Goal: Obtain resource: Obtain resource

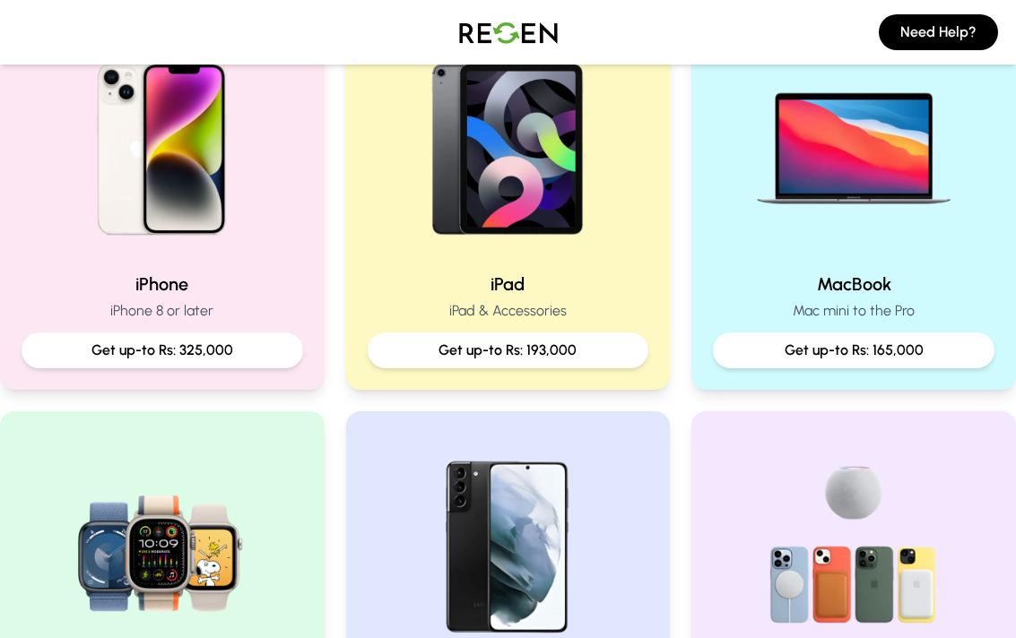
scroll to position [452, 0]
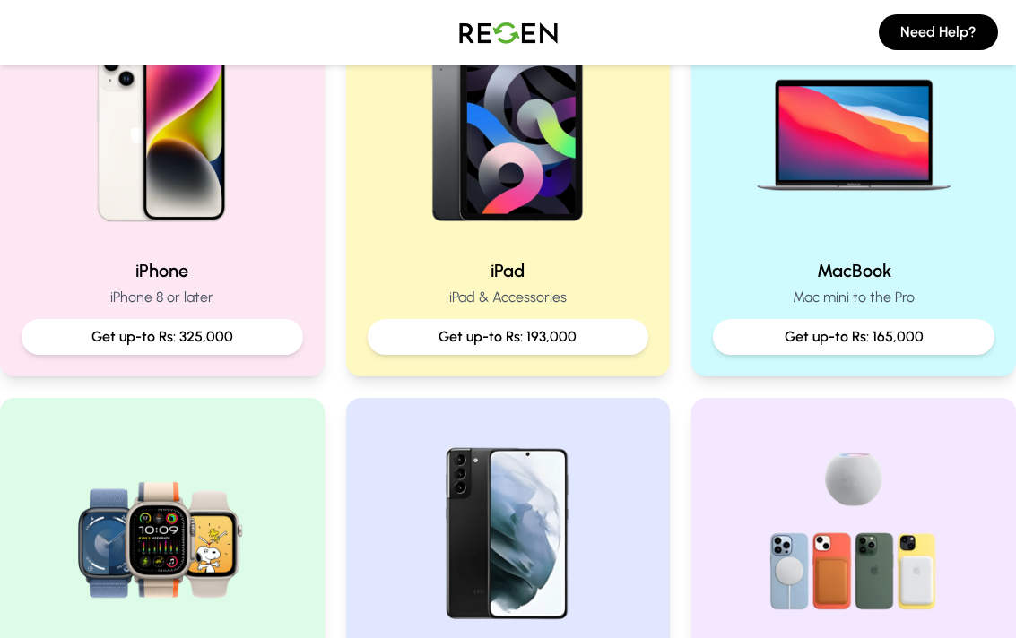
click at [246, 346] on p "Get up-to Rs: 325,000" at bounding box center [162, 337] width 253 height 22
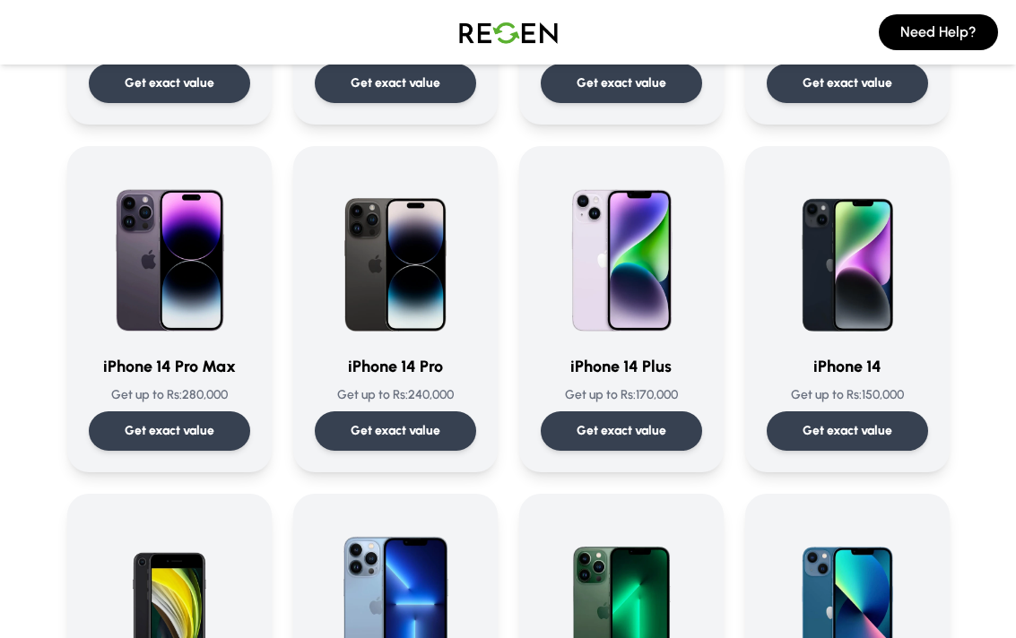
scroll to position [407, 0]
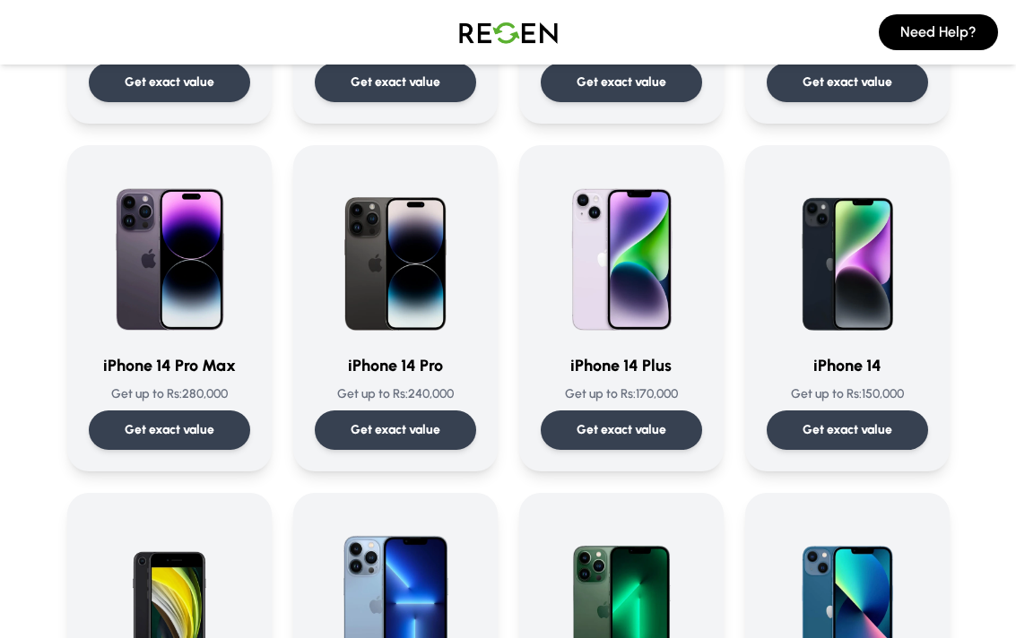
click at [433, 437] on p "Get exact value" at bounding box center [395, 430] width 90 height 18
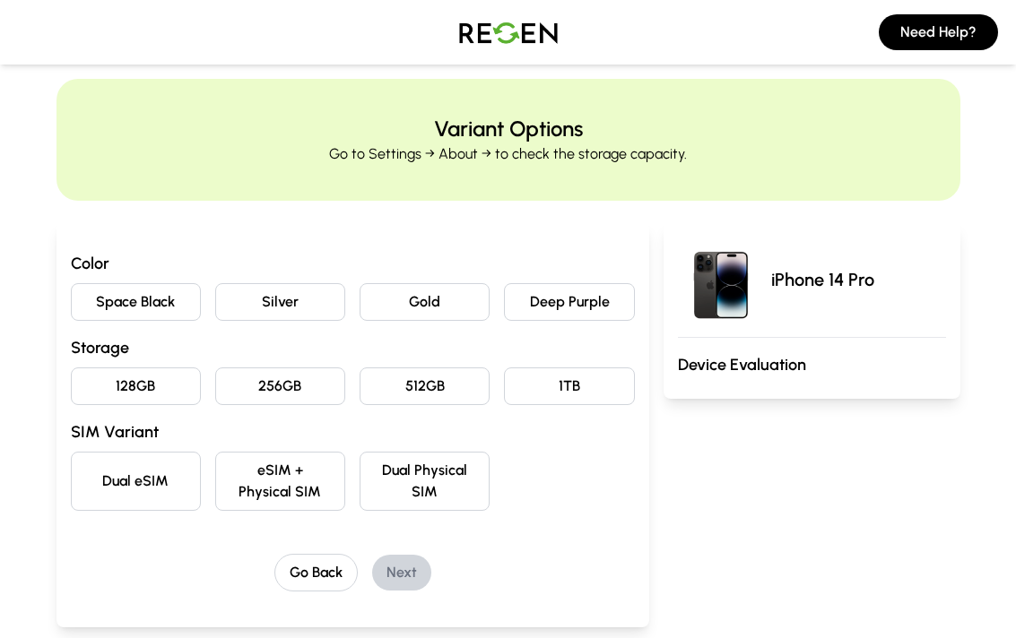
scroll to position [45, 0]
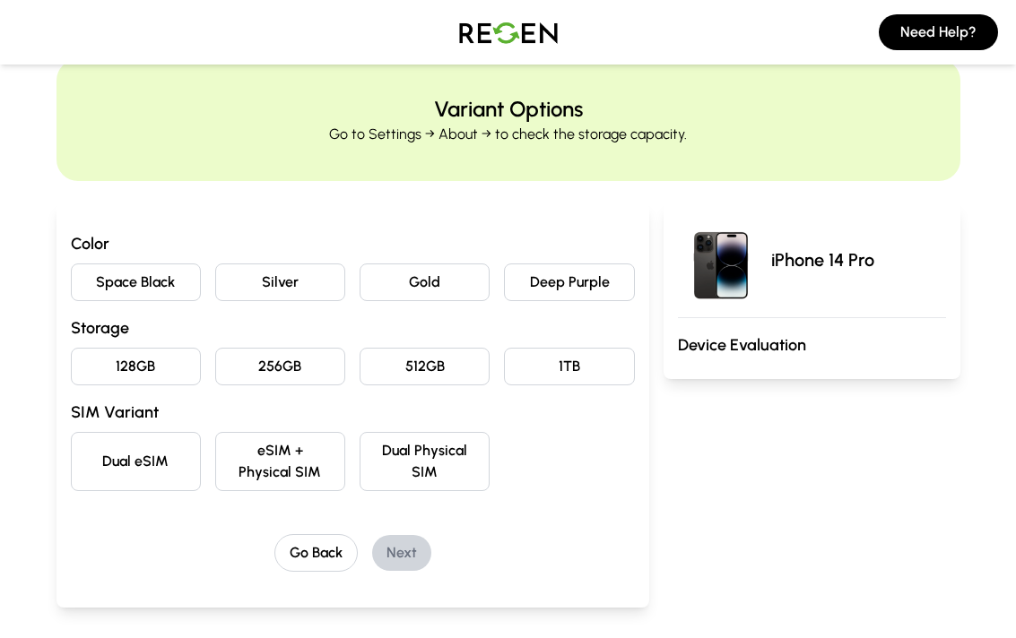
click at [591, 289] on button "Deep Purple" at bounding box center [569, 283] width 130 height 38
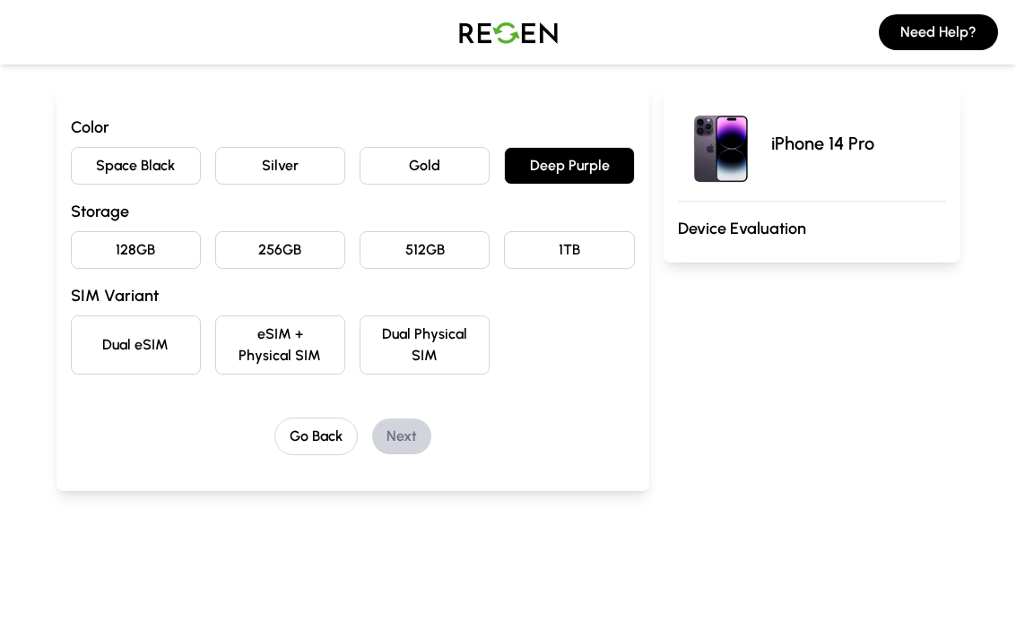
scroll to position [162, 0]
click at [307, 349] on button "eSIM + Physical SIM" at bounding box center [280, 344] width 130 height 59
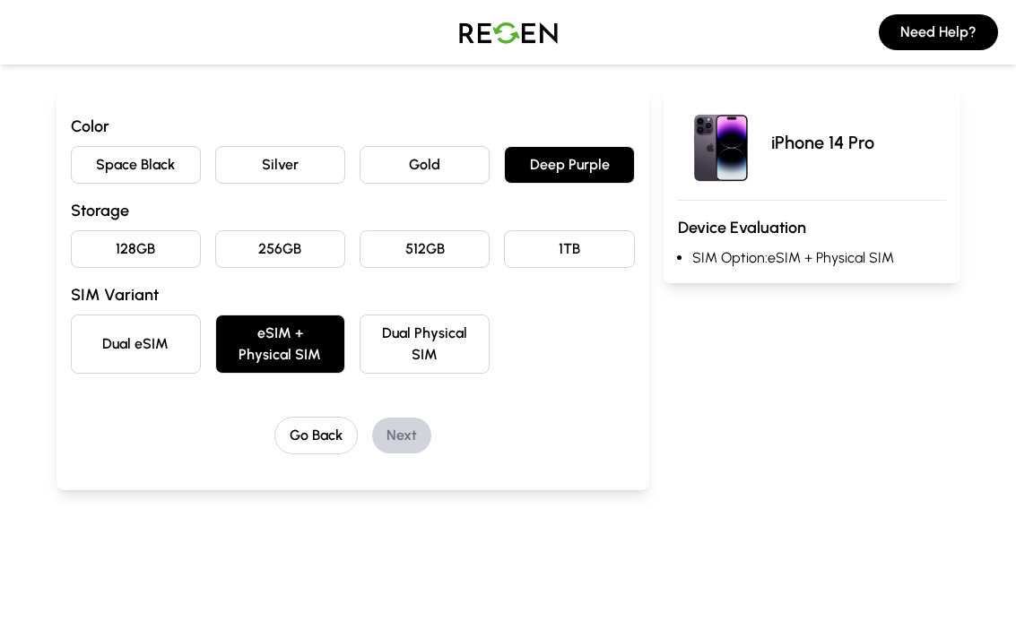
click at [445, 343] on button "Dual Physical SIM" at bounding box center [424, 344] width 130 height 59
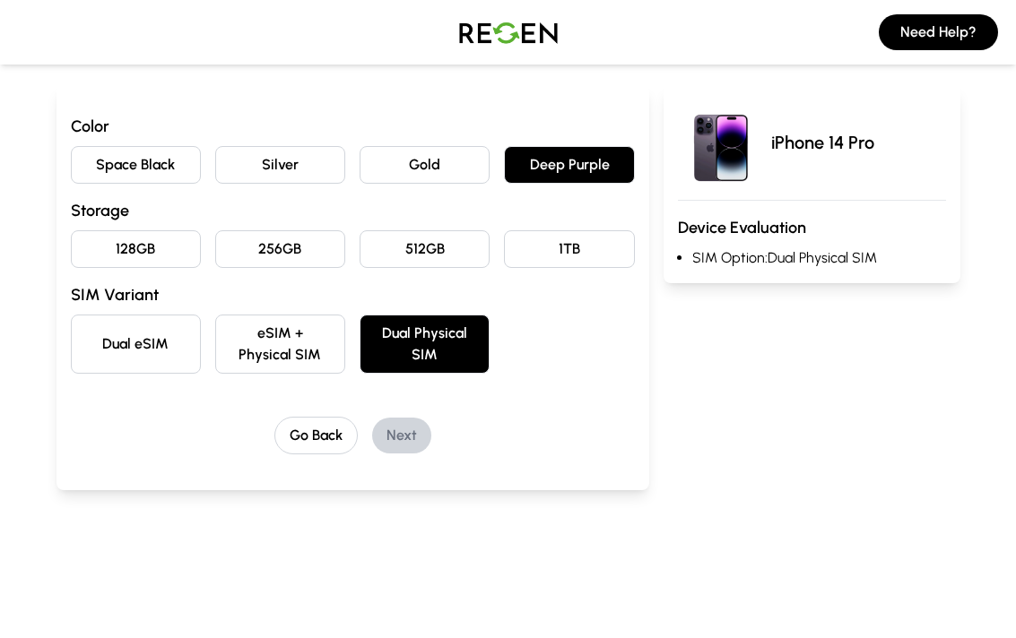
click at [301, 350] on button "eSIM + Physical SIM" at bounding box center [280, 344] width 130 height 59
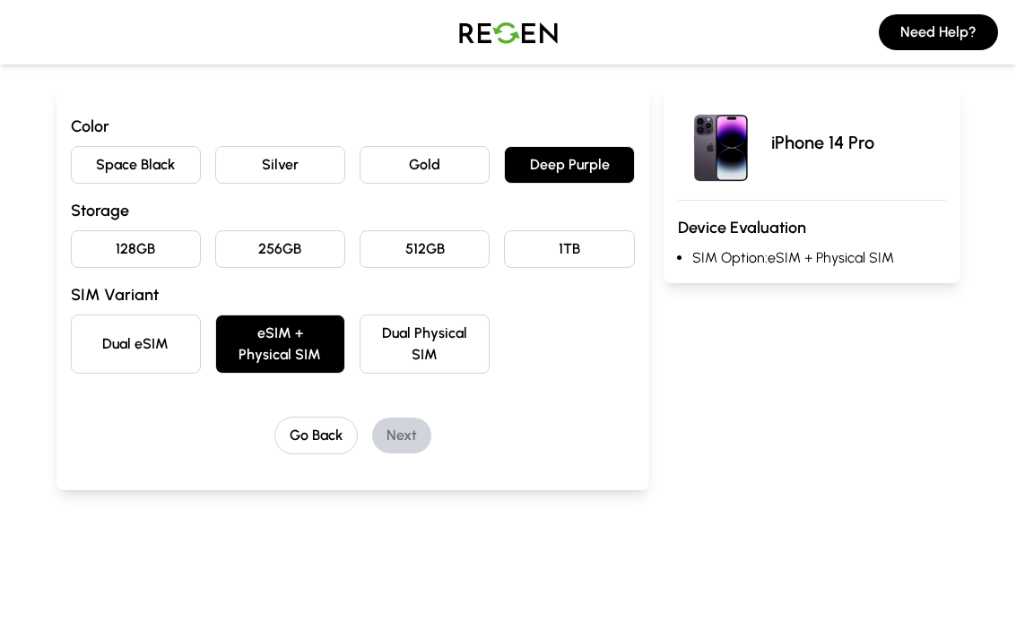
click at [161, 254] on button "128GB" at bounding box center [136, 249] width 130 height 38
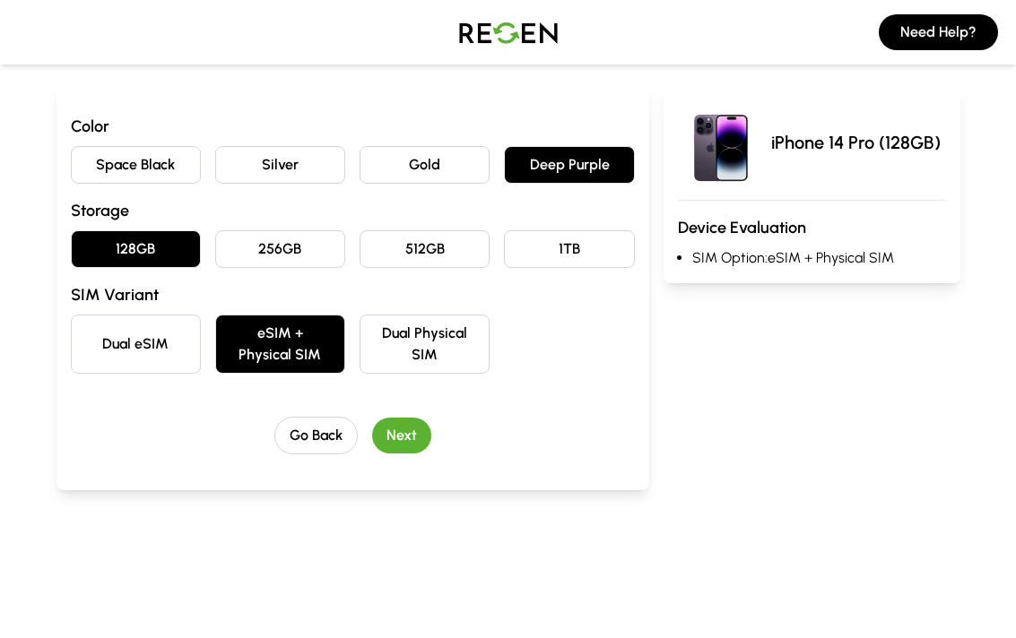
click at [409, 438] on button "Next" at bounding box center [401, 436] width 59 height 36
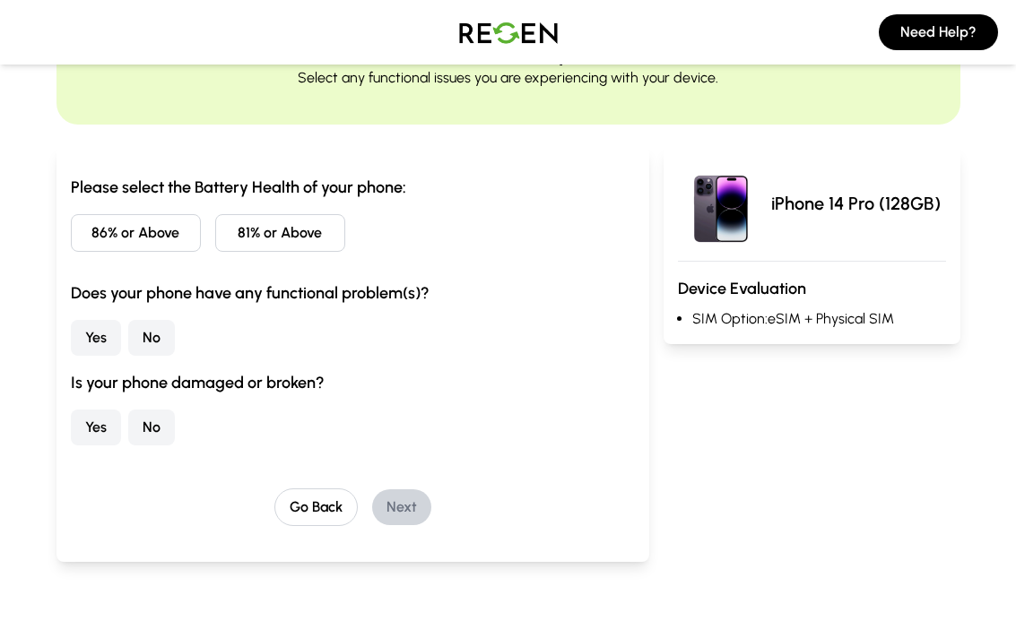
scroll to position [102, 0]
click at [112, 231] on button "86% or Above" at bounding box center [136, 232] width 130 height 38
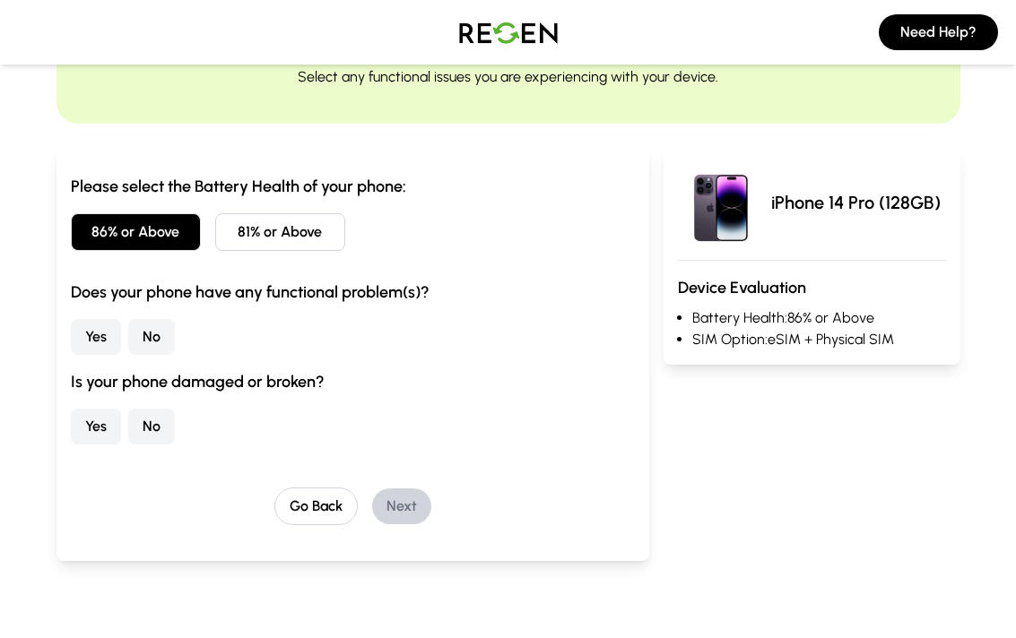
click at [159, 340] on button "No" at bounding box center [151, 337] width 47 height 36
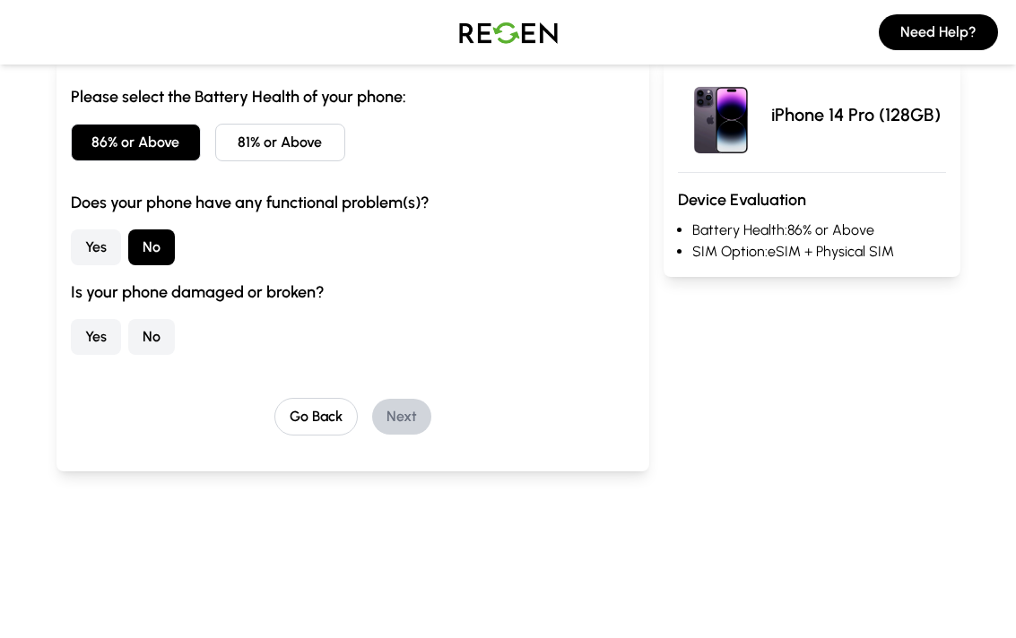
scroll to position [219, 0]
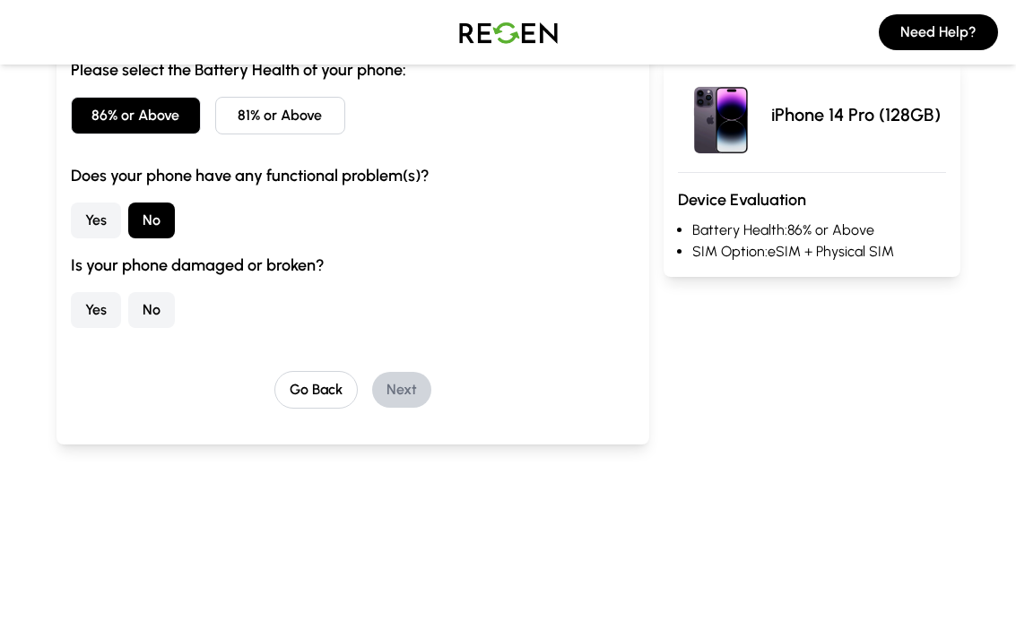
click at [149, 316] on button "No" at bounding box center [151, 310] width 47 height 36
click at [403, 394] on button "Next" at bounding box center [401, 390] width 59 height 36
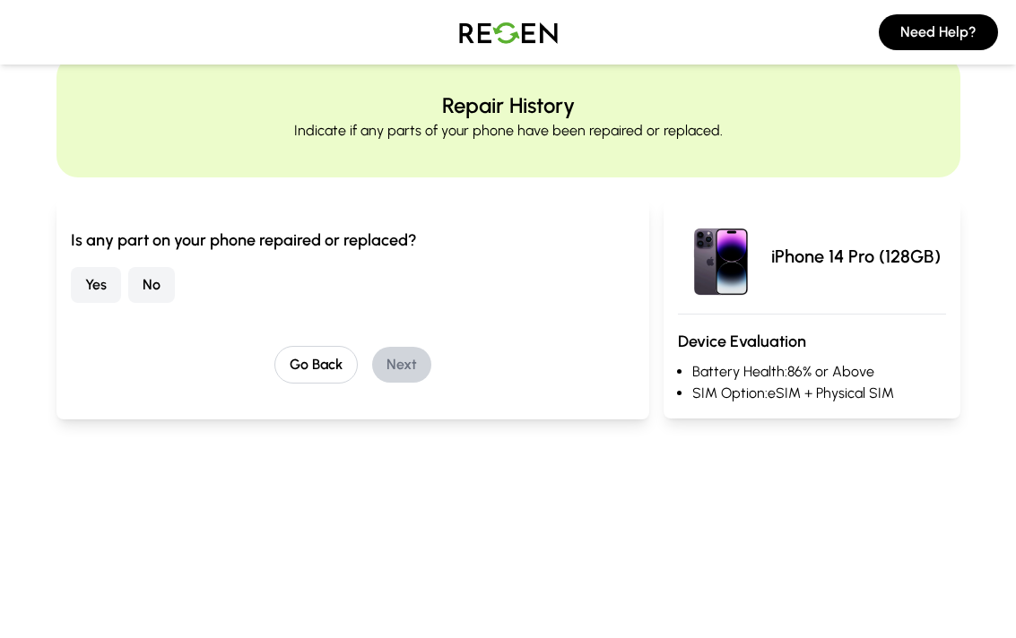
scroll to position [100, 0]
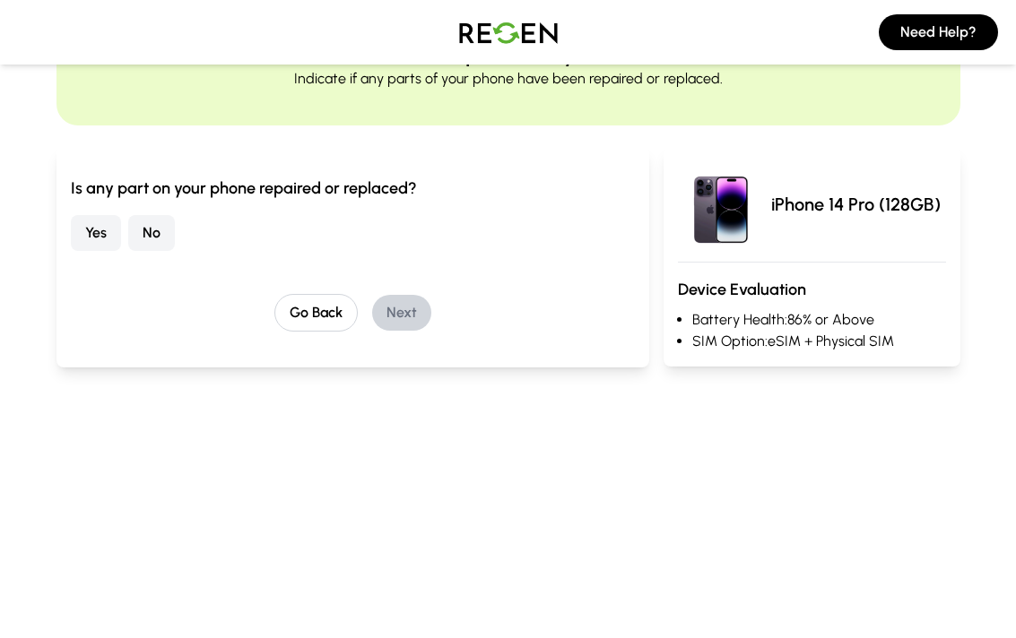
click at [151, 229] on button "No" at bounding box center [151, 233] width 47 height 36
click at [412, 310] on button "Next" at bounding box center [401, 313] width 59 height 36
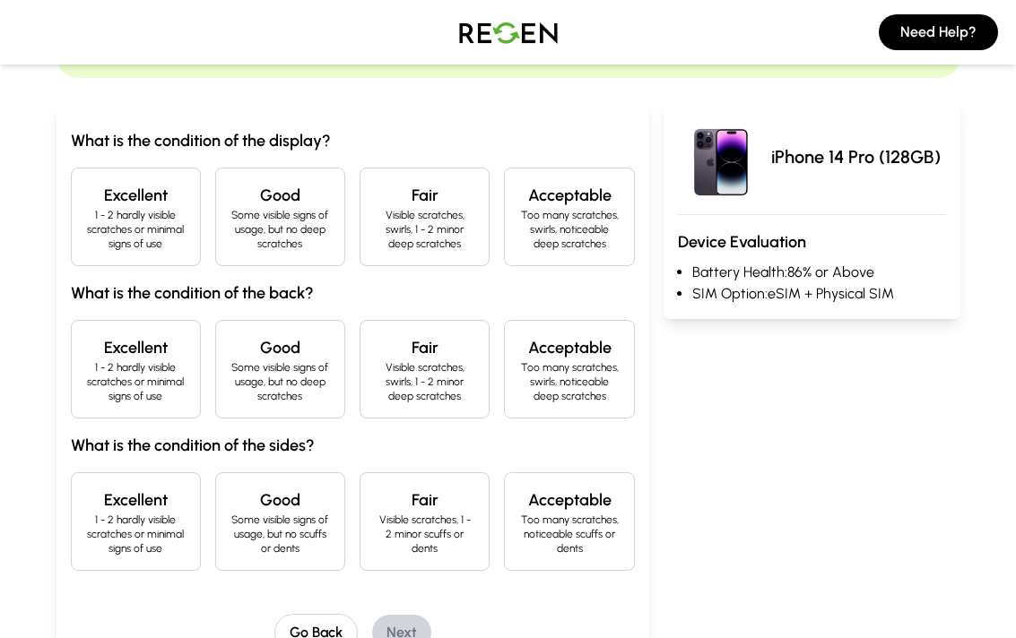
scroll to position [160, 0]
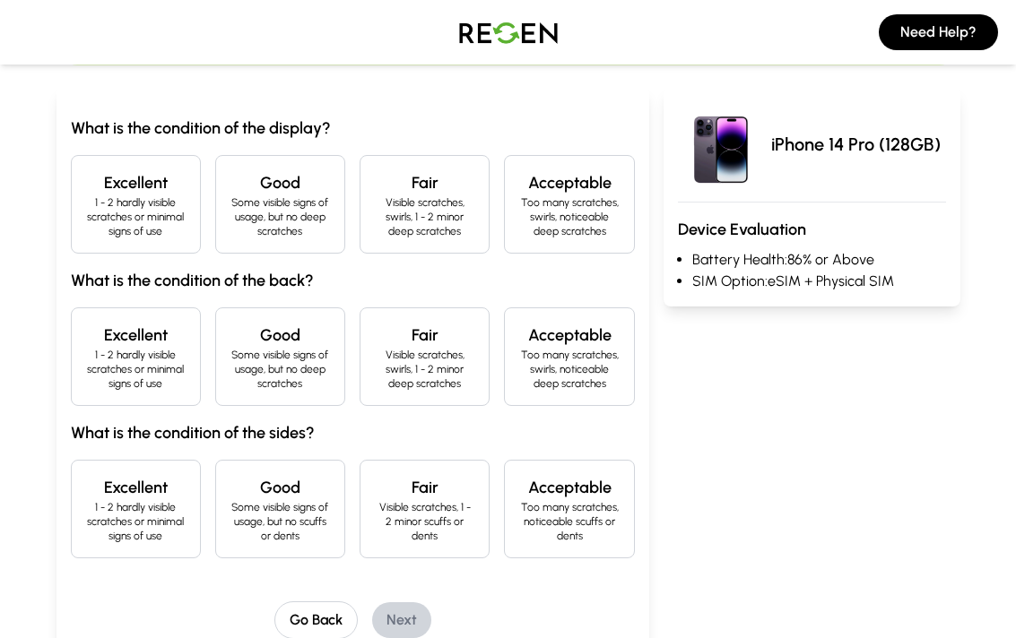
click at [122, 202] on p "1 - 2 hardly visible scratches or minimal signs of use" at bounding box center [135, 216] width 99 height 43
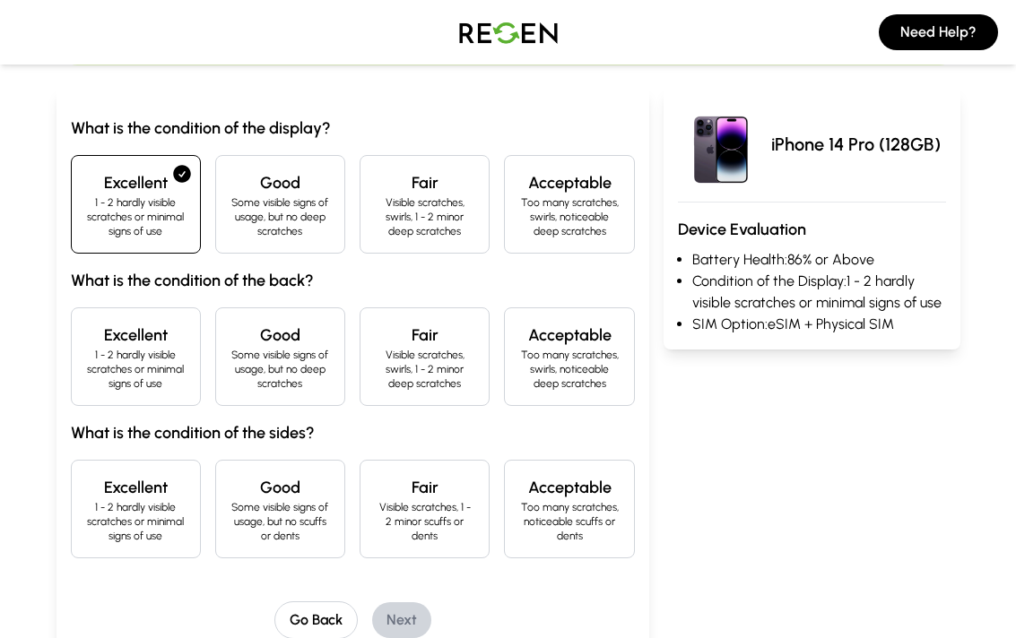
click at [127, 352] on p "1 - 2 hardly visible scratches or minimal signs of use" at bounding box center [135, 369] width 99 height 43
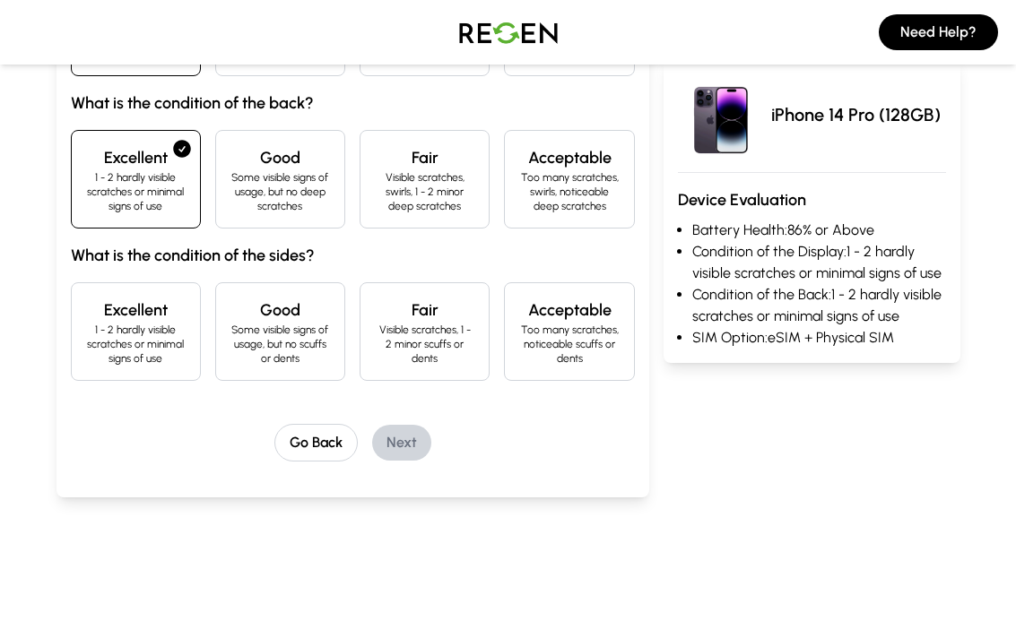
scroll to position [377, 0]
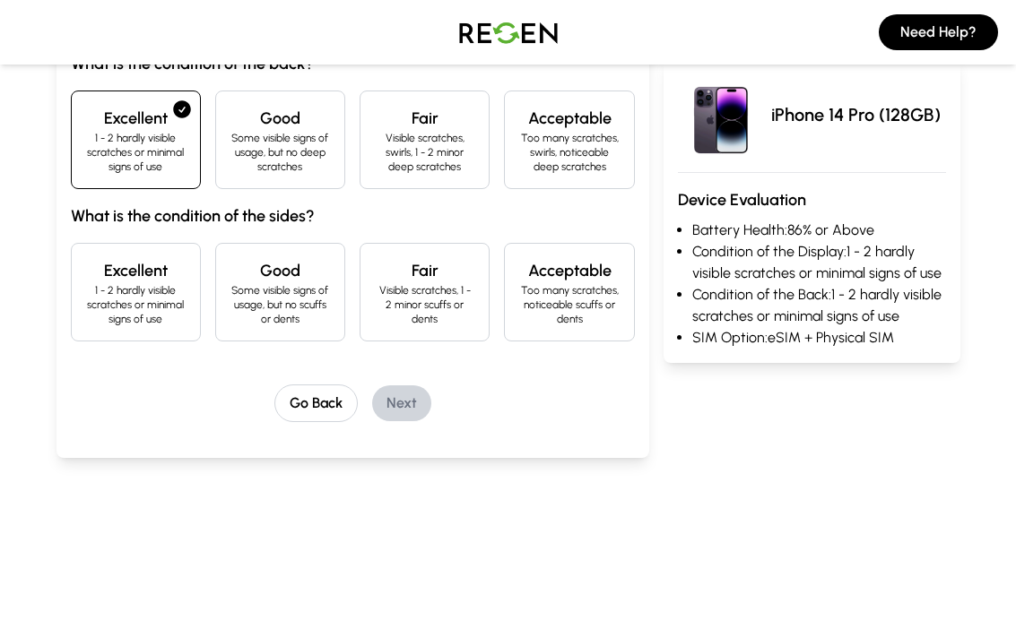
click at [129, 293] on p "1 - 2 hardly visible scratches or minimal signs of use" at bounding box center [135, 304] width 99 height 43
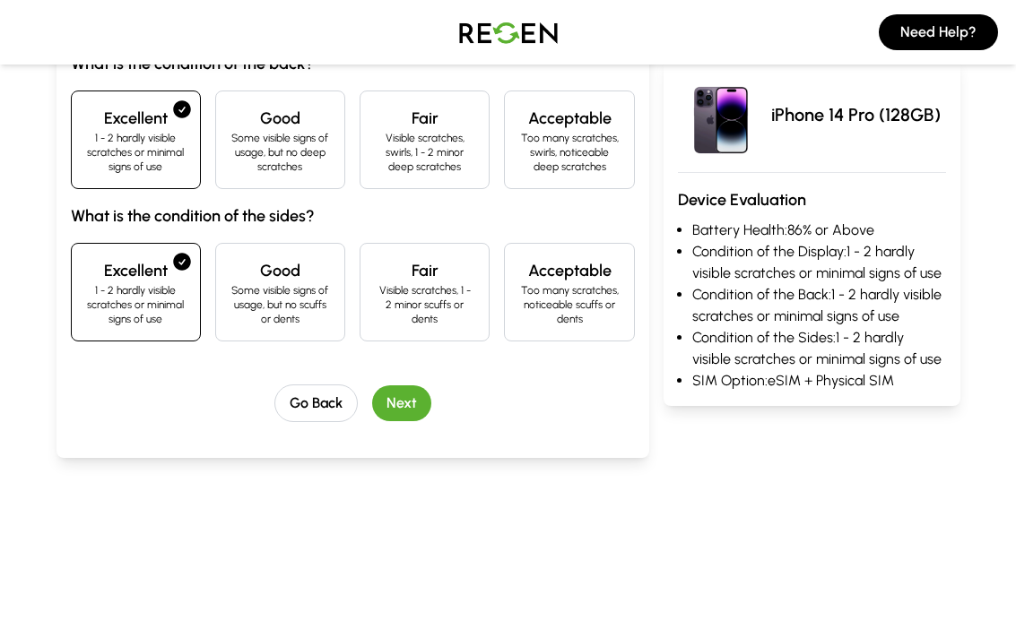
click at [407, 402] on button "Next" at bounding box center [401, 403] width 59 height 36
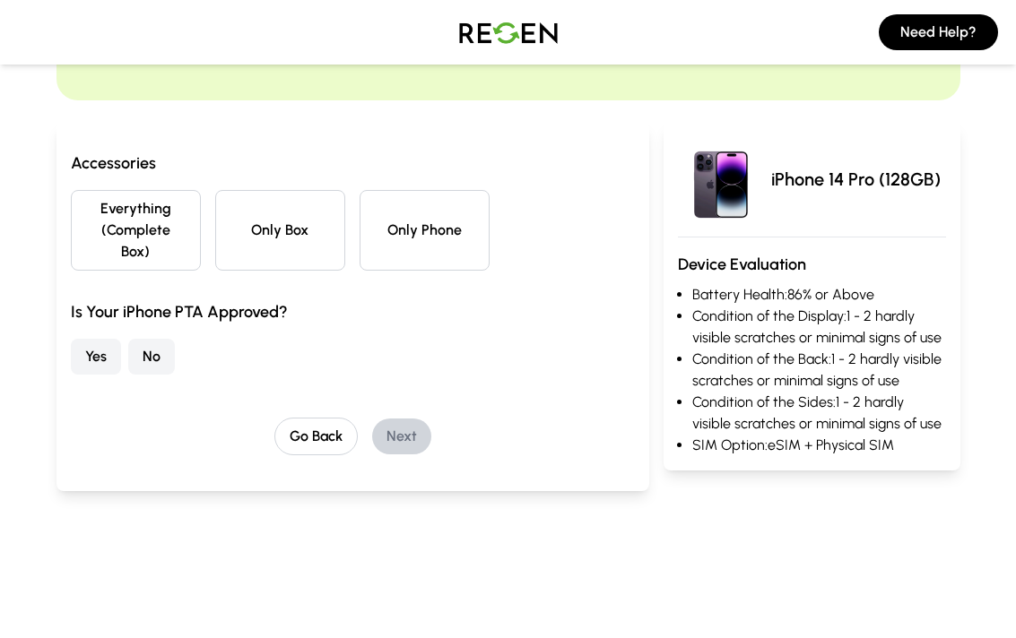
scroll to position [128, 0]
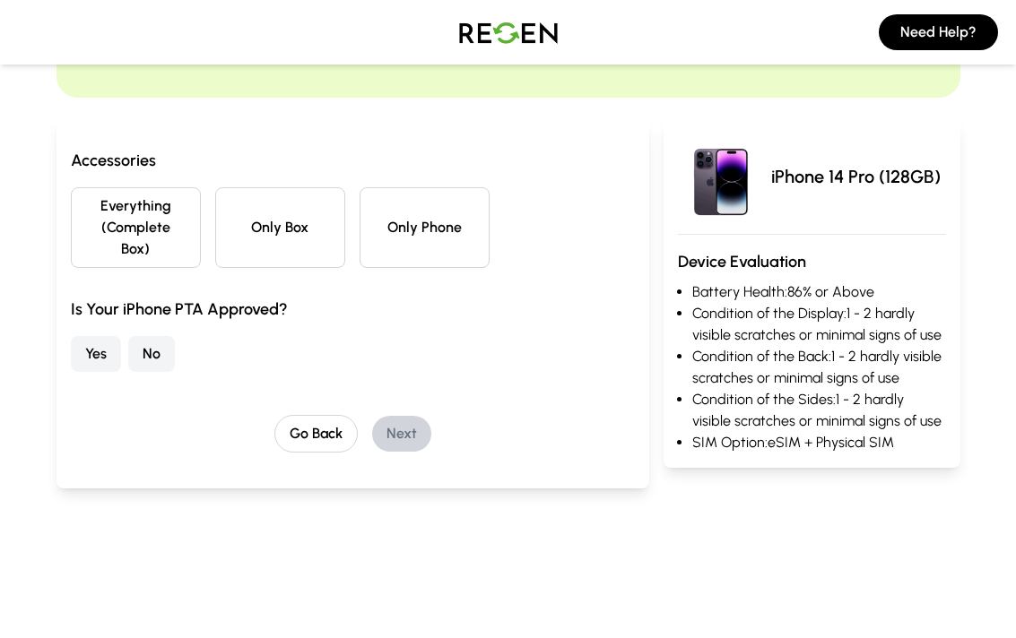
click at [115, 220] on button "Everything (Complete Box)" at bounding box center [136, 227] width 130 height 81
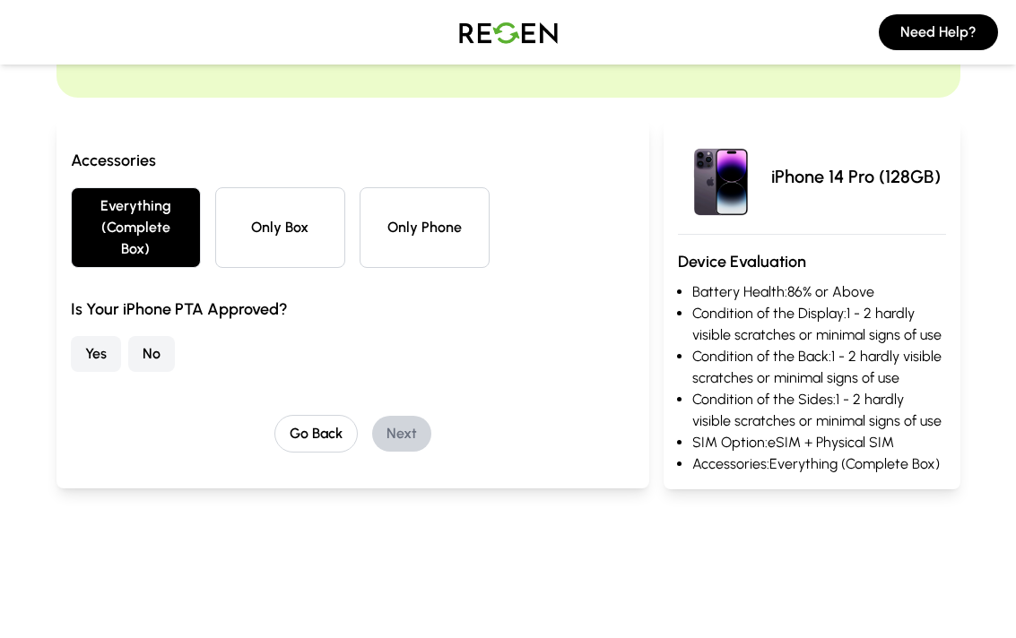
click at [92, 364] on button "Yes" at bounding box center [96, 354] width 50 height 36
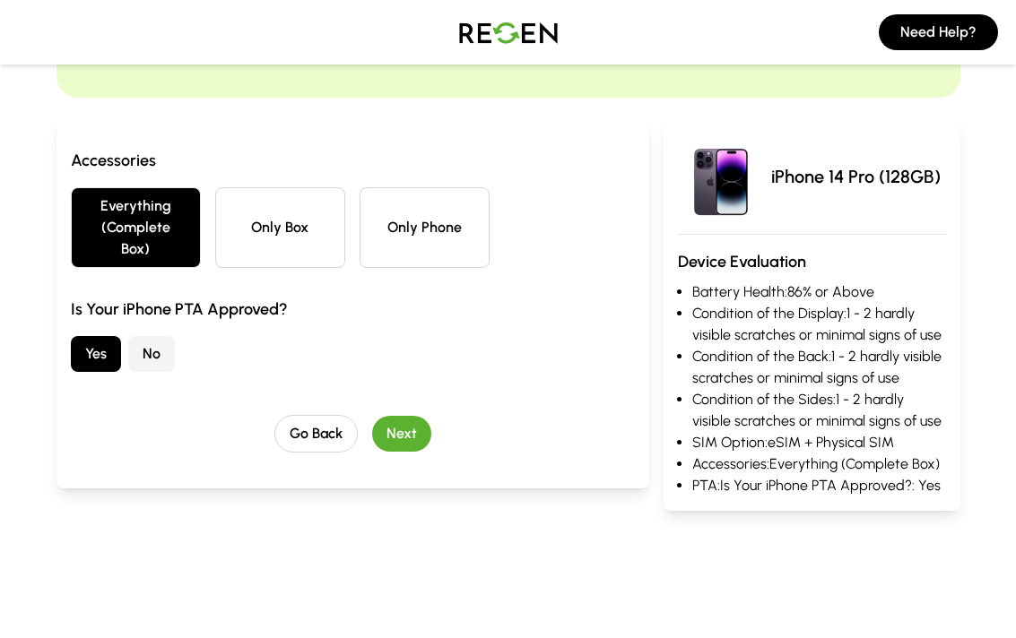
click at [409, 437] on button "Next" at bounding box center [401, 434] width 59 height 36
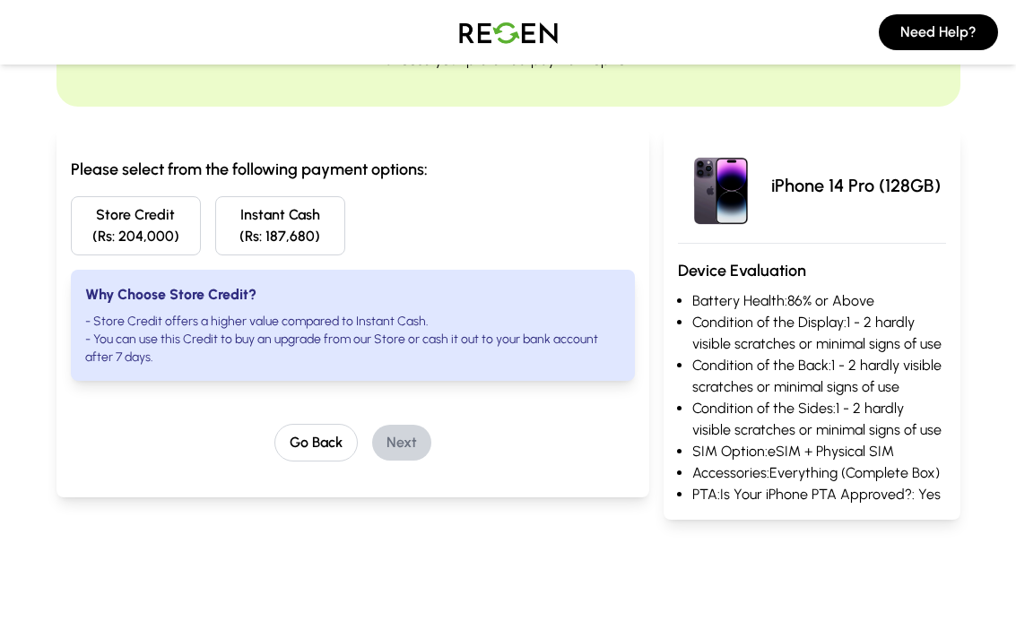
scroll to position [123, 0]
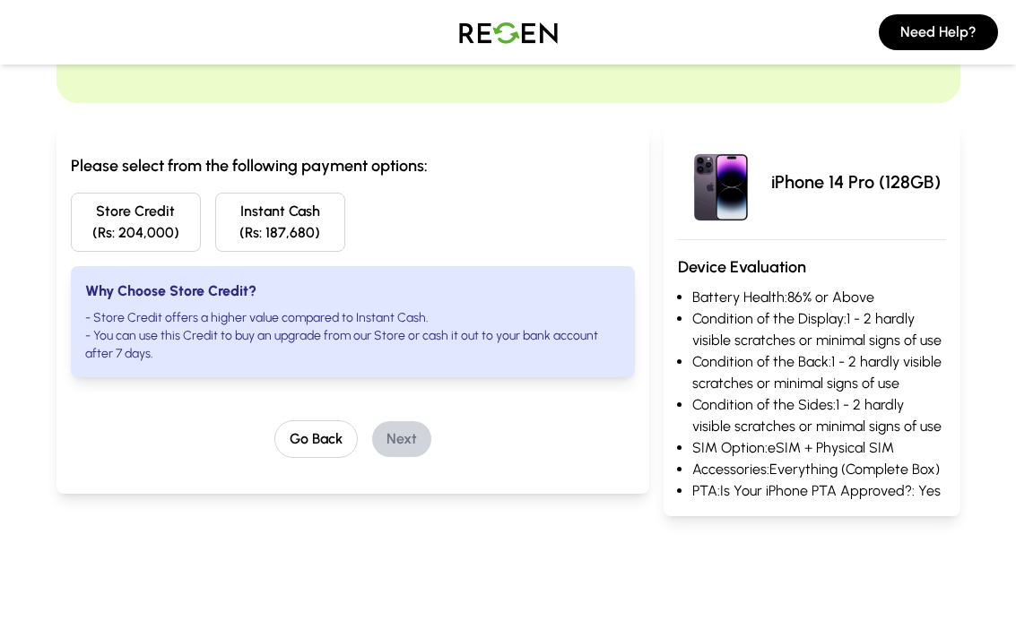
click at [128, 229] on button "Store Credit (Rs: 204,000)" at bounding box center [136, 222] width 130 height 59
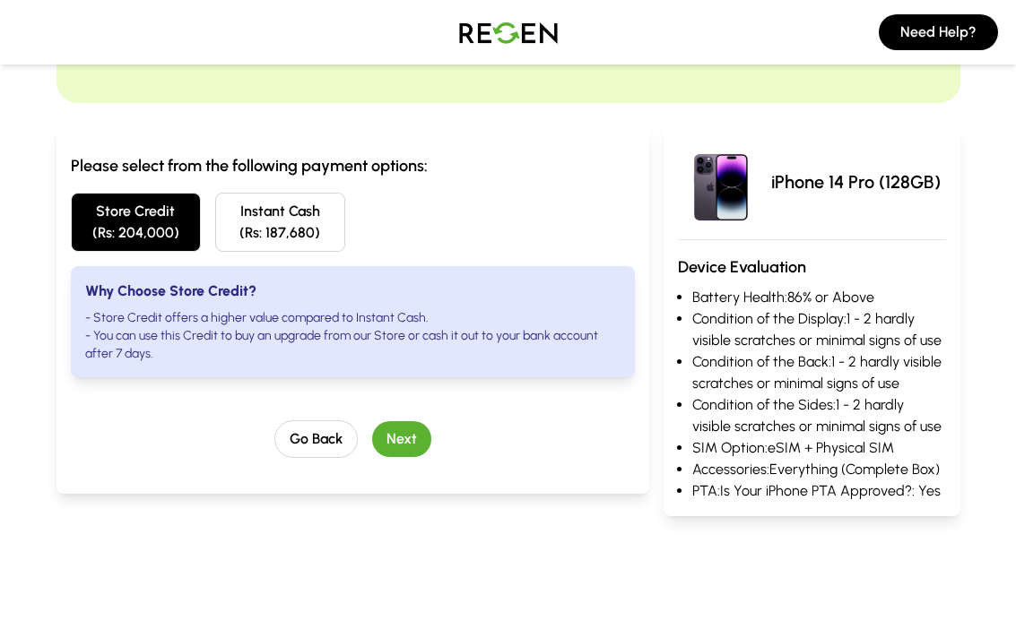
click at [402, 440] on button "Next" at bounding box center [401, 439] width 59 height 36
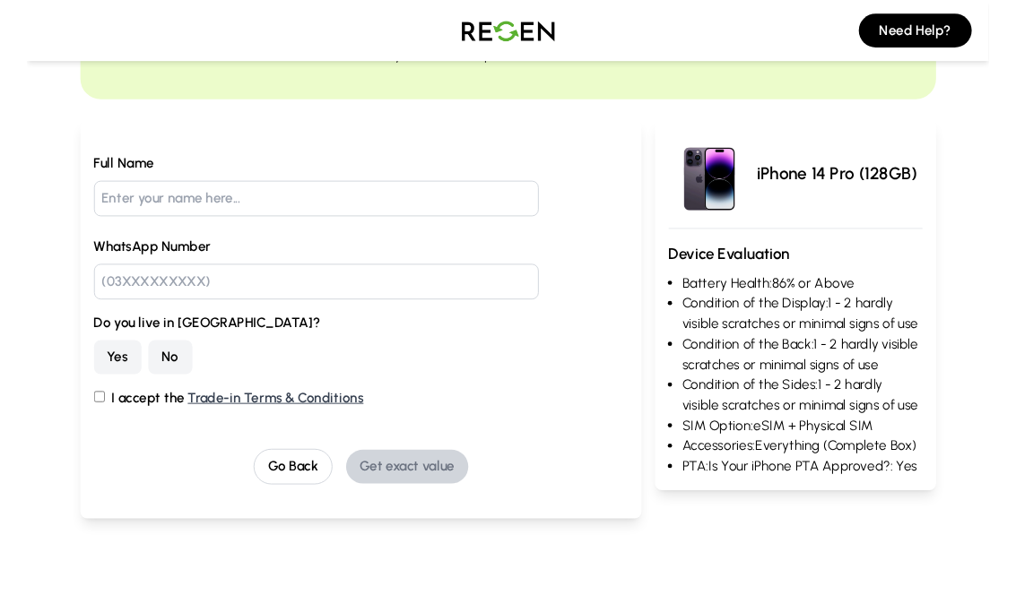
scroll to position [0, 0]
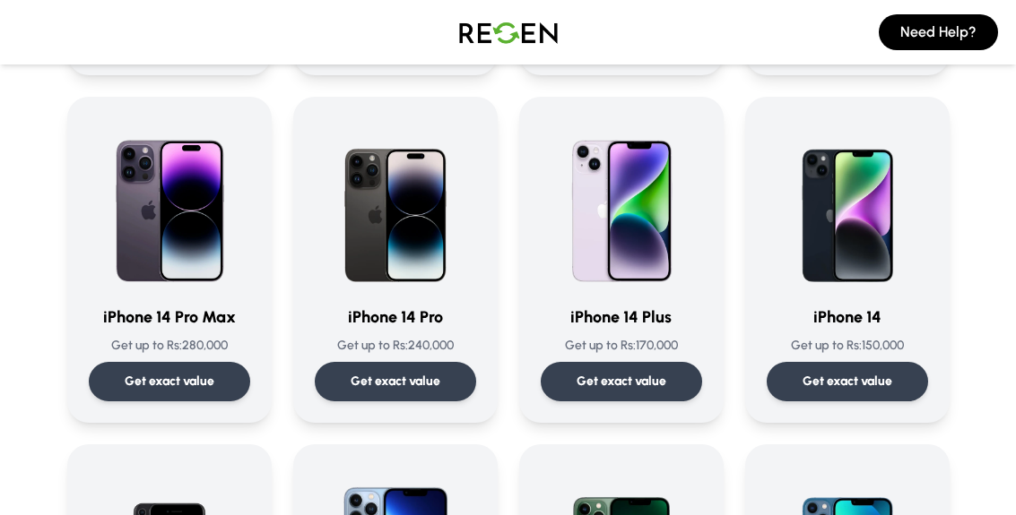
scroll to position [454, 0]
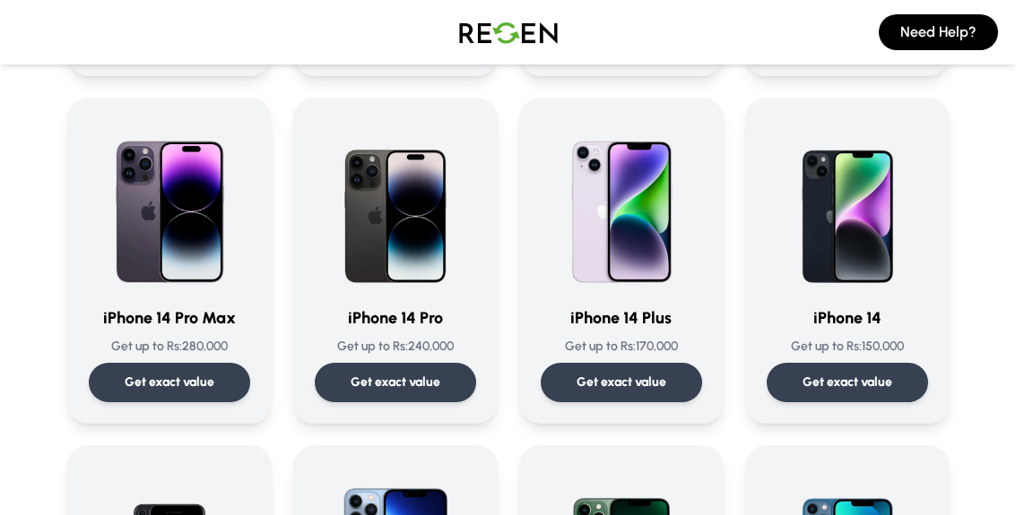
click at [134, 325] on h3 "iPhone 14 Pro Max" at bounding box center [169, 318] width 161 height 25
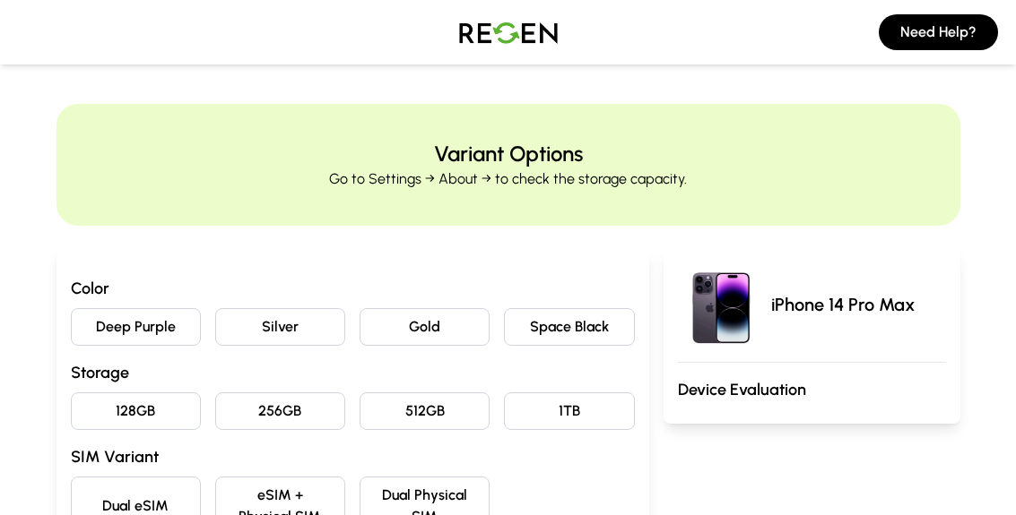
click at [117, 330] on button "Deep Purple" at bounding box center [136, 327] width 130 height 38
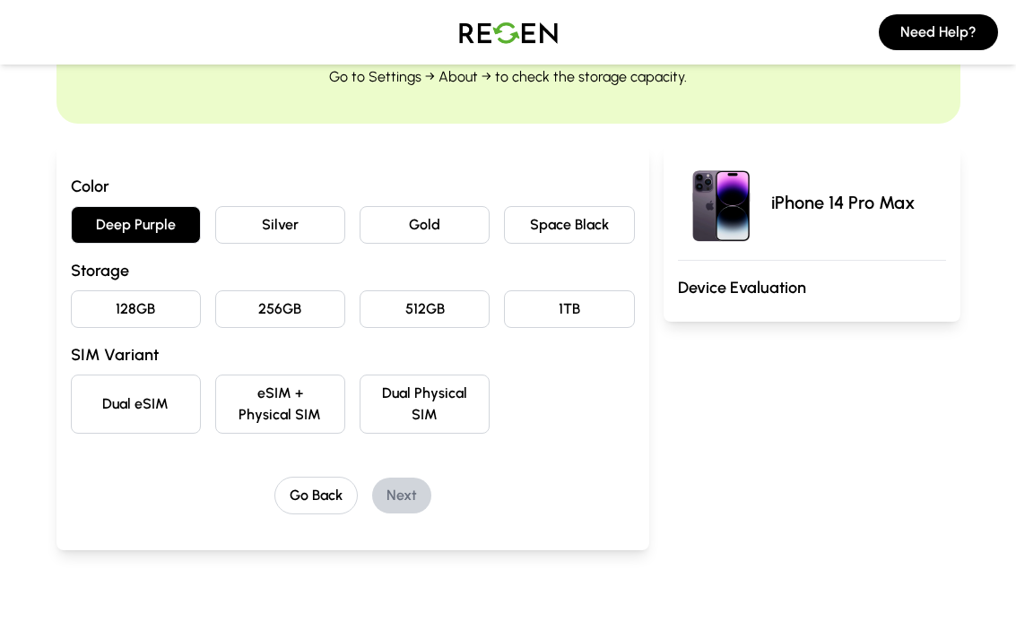
scroll to position [101, 0]
click at [120, 309] on button "128GB" at bounding box center [136, 310] width 130 height 38
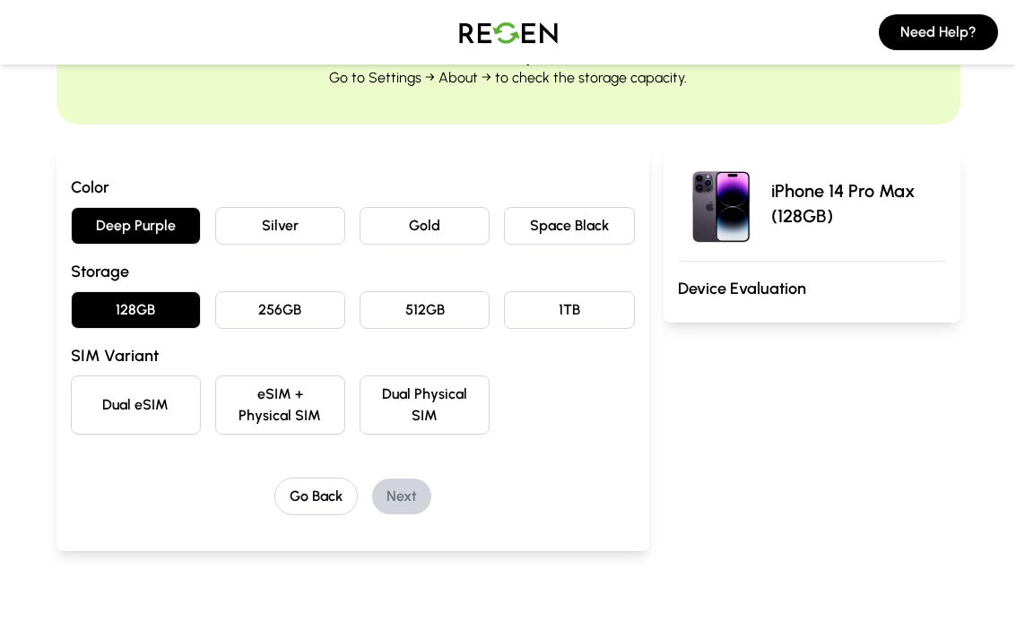
click at [291, 405] on button "eSIM + Physical SIM" at bounding box center [280, 405] width 130 height 59
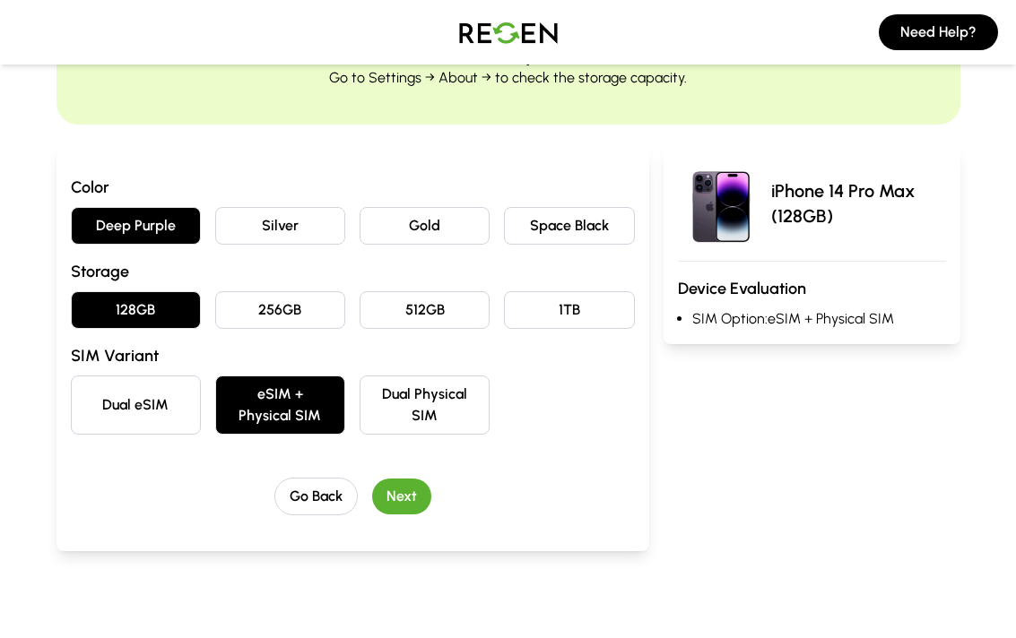
click at [416, 497] on button "Next" at bounding box center [401, 497] width 59 height 36
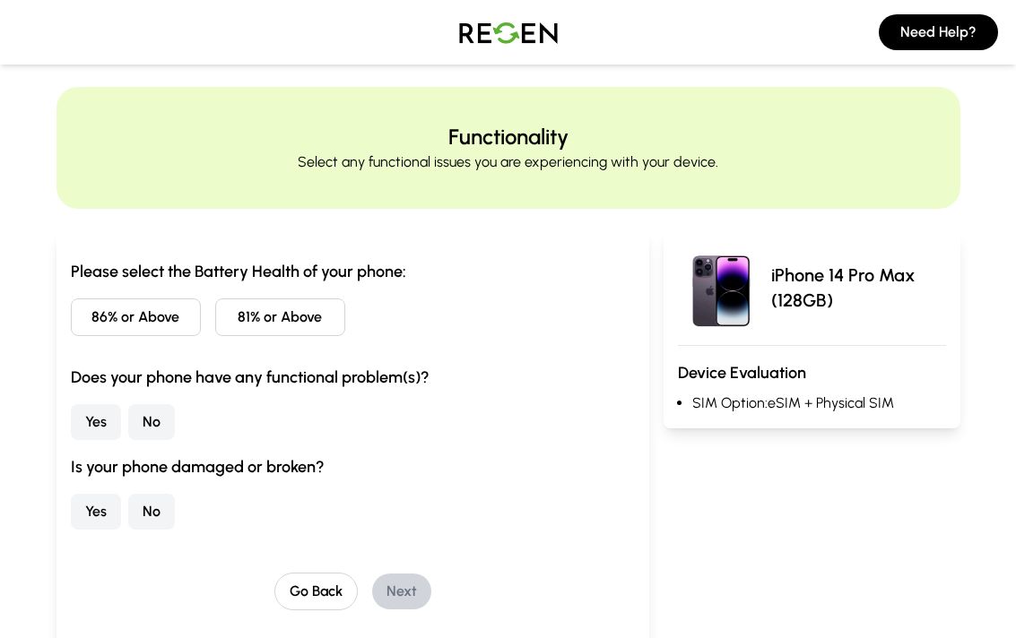
scroll to position [103, 0]
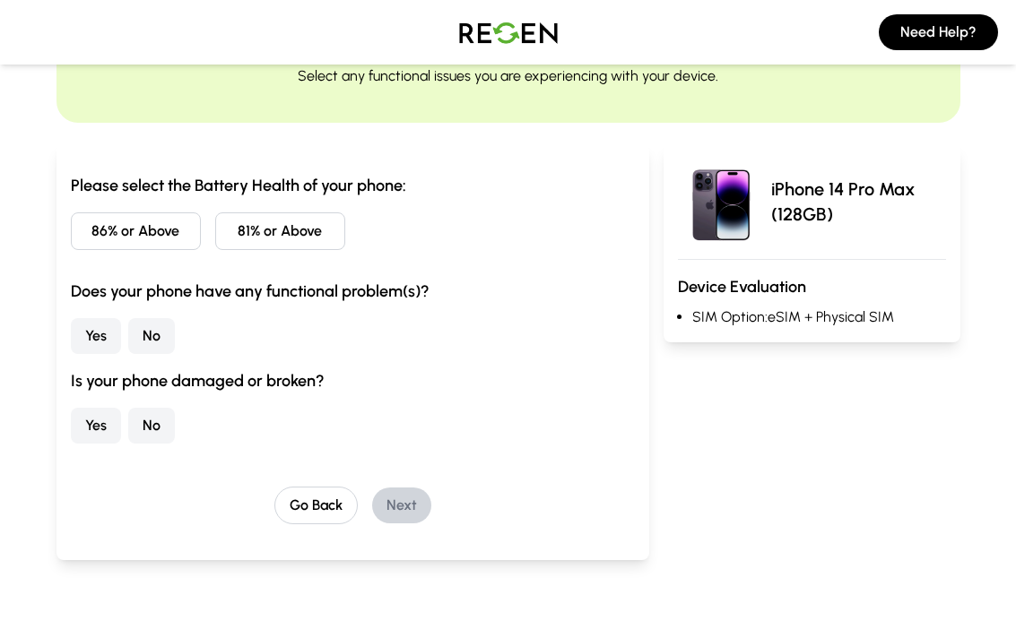
click at [111, 236] on button "86% or Above" at bounding box center [136, 231] width 130 height 38
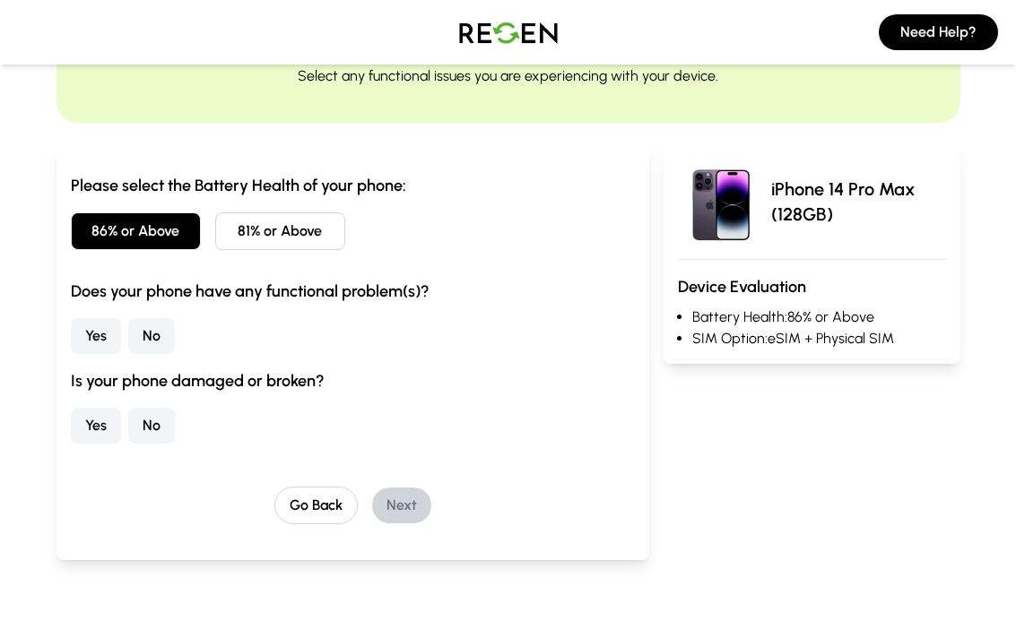
click at [157, 336] on button "No" at bounding box center [151, 336] width 47 height 36
click at [153, 428] on button "No" at bounding box center [151, 426] width 47 height 36
click at [410, 512] on button "Next" at bounding box center [401, 506] width 59 height 36
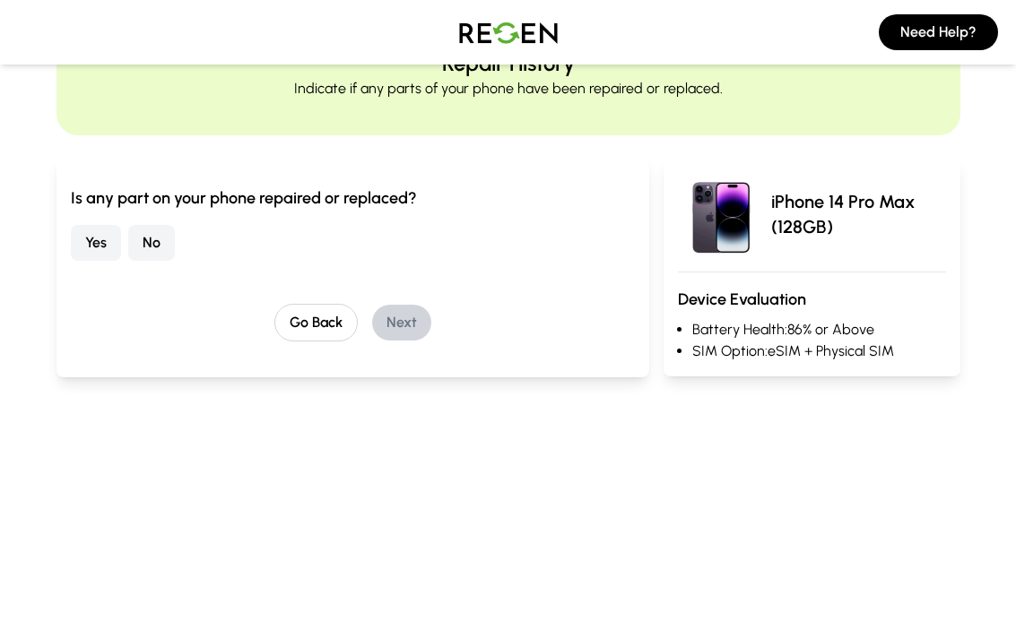
scroll to position [0, 0]
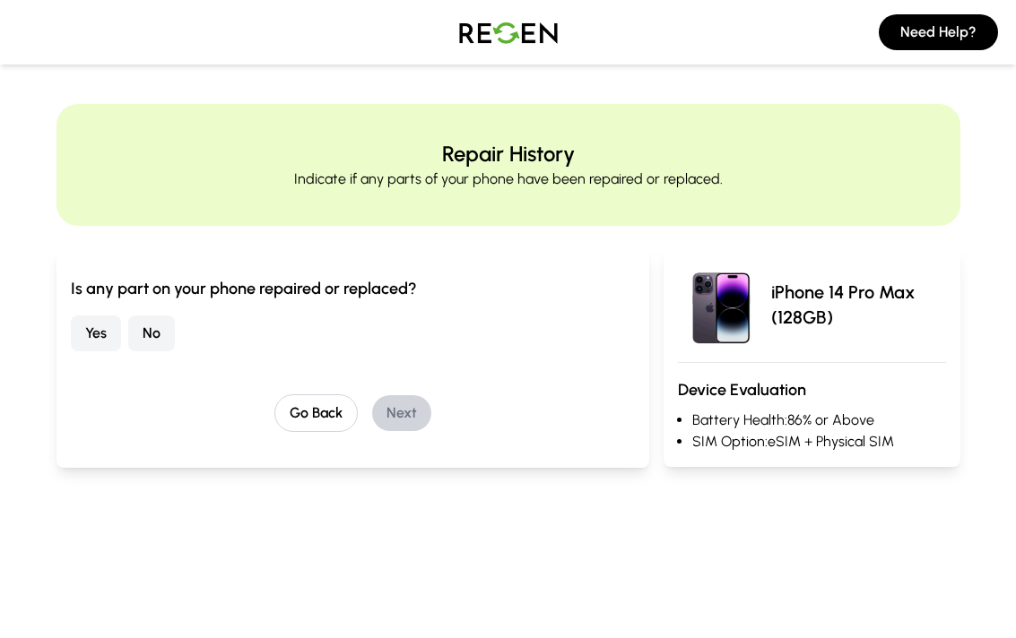
click at [151, 337] on button "No" at bounding box center [151, 334] width 47 height 36
click at [407, 411] on button "Next" at bounding box center [401, 413] width 59 height 36
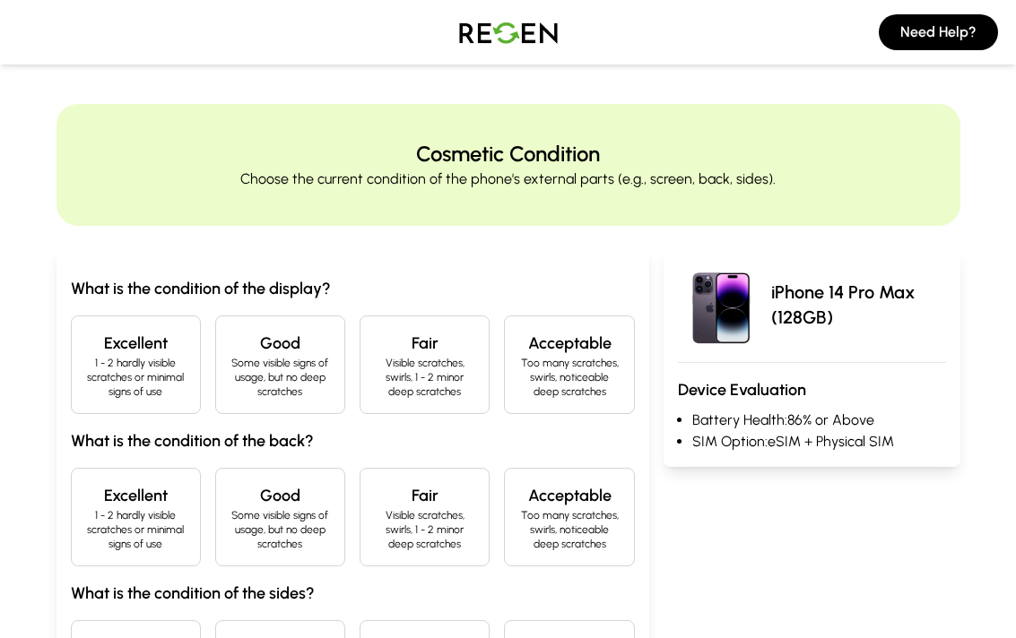
click at [121, 344] on h4 "Excellent" at bounding box center [135, 343] width 99 height 25
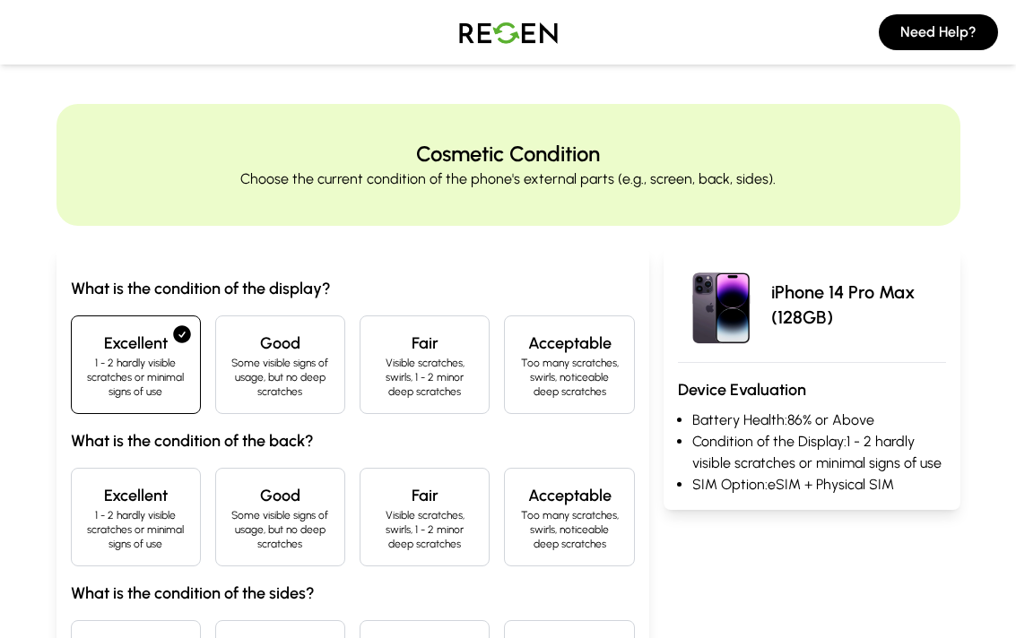
click at [108, 499] on h4 "Excellent" at bounding box center [135, 495] width 99 height 25
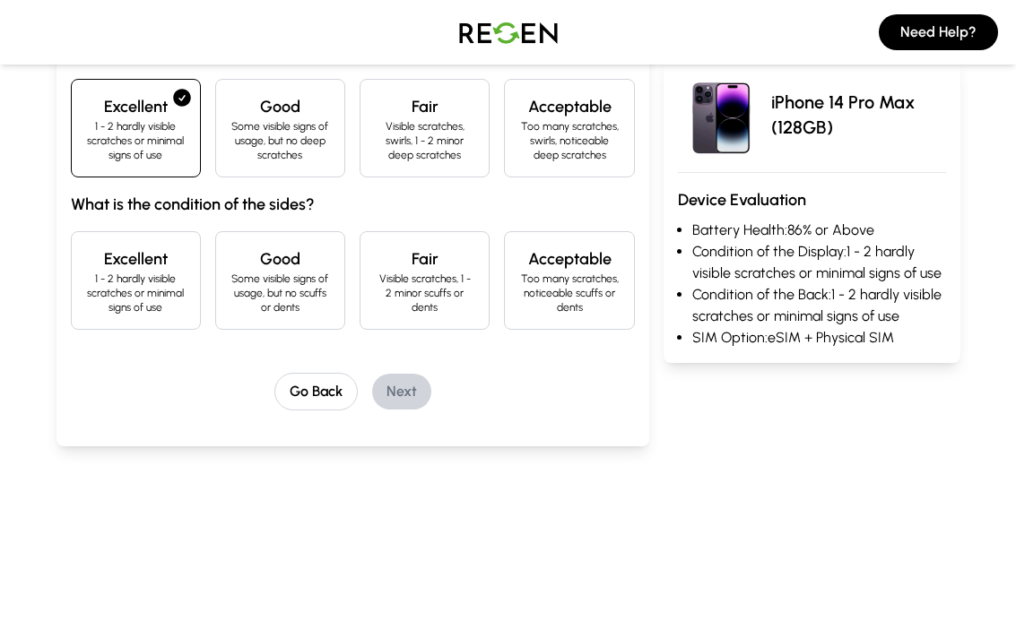
scroll to position [385, 0]
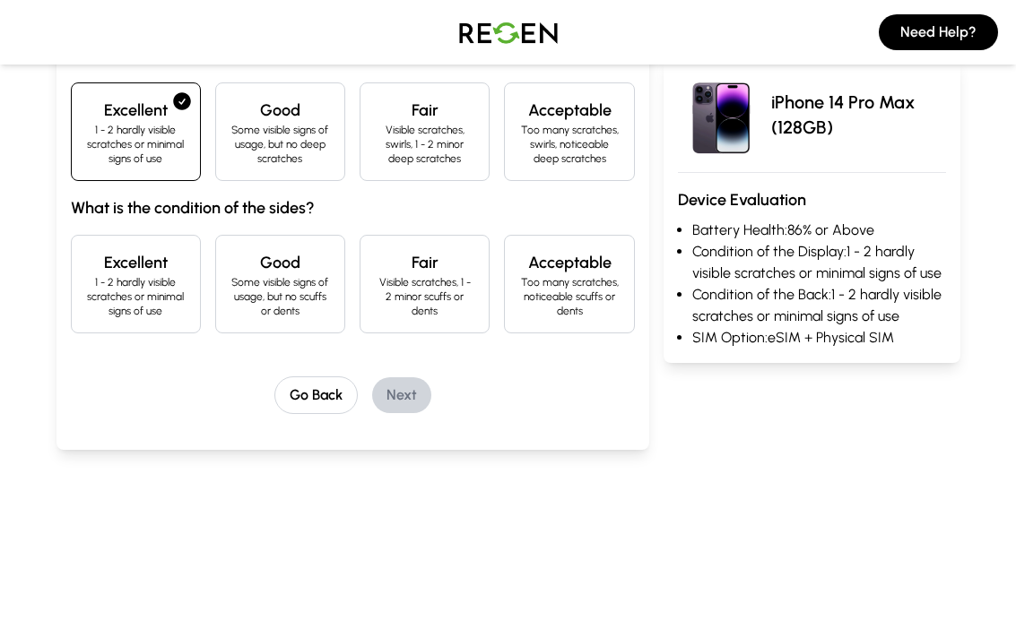
click at [112, 298] on p "1 - 2 hardly visible scratches or minimal signs of use" at bounding box center [135, 296] width 99 height 43
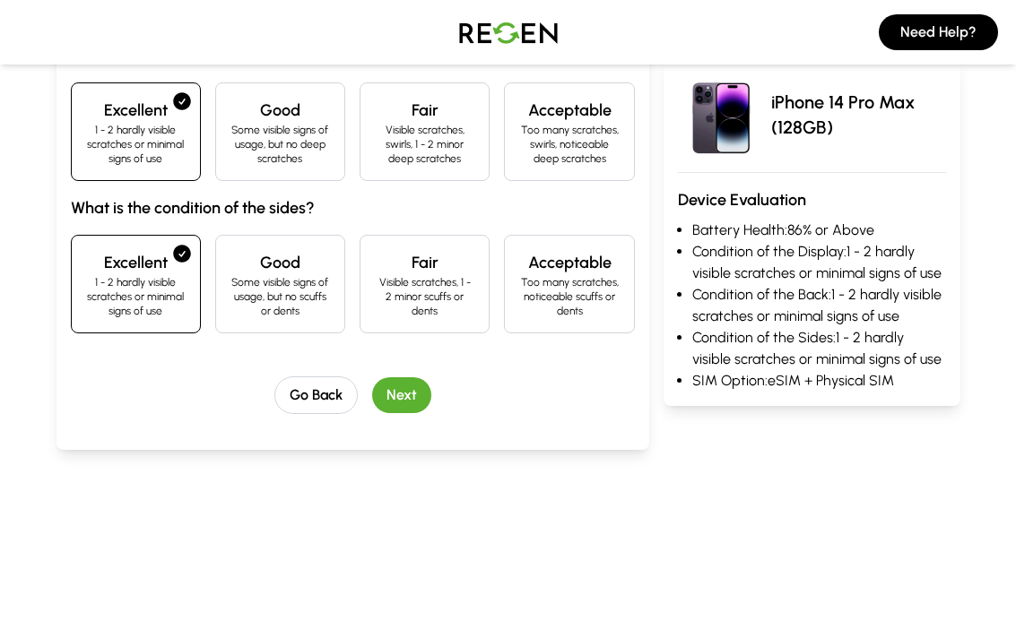
click at [409, 394] on button "Next" at bounding box center [401, 395] width 59 height 36
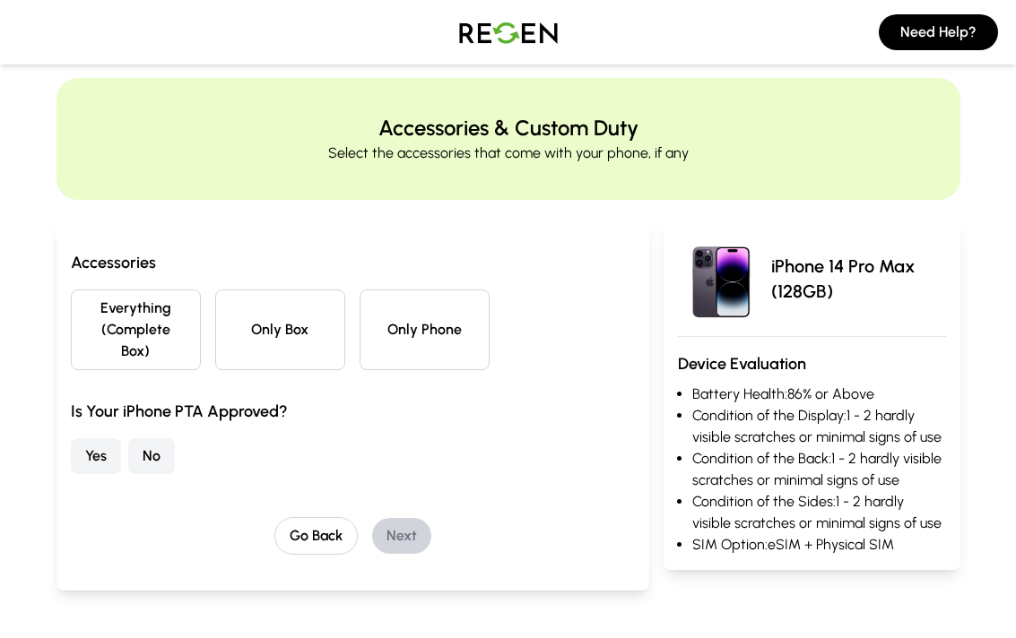
scroll to position [124, 0]
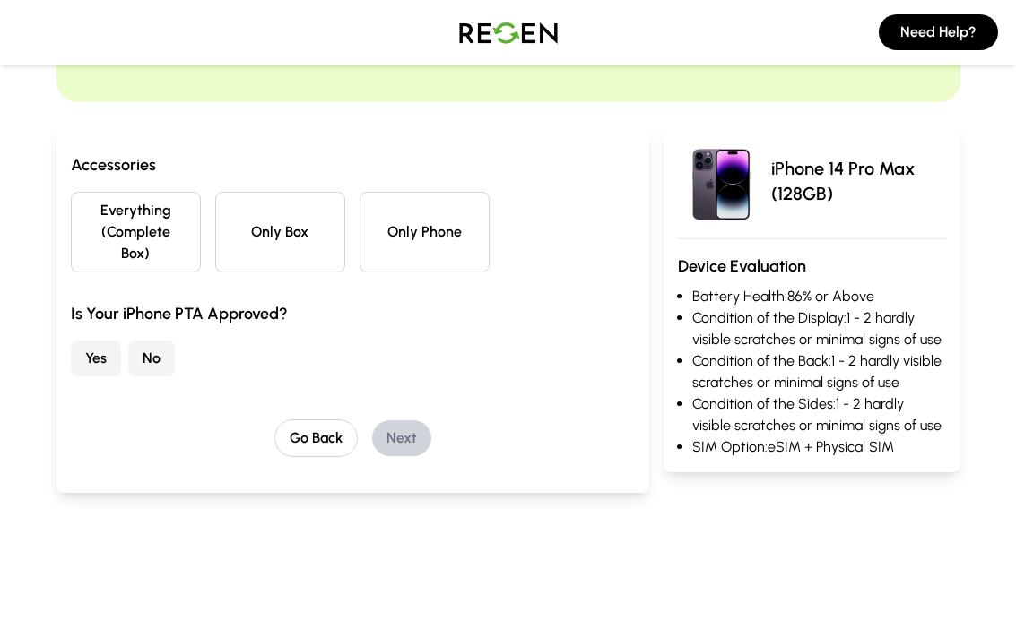
click at [126, 233] on button "Everything (Complete Box)" at bounding box center [136, 232] width 130 height 81
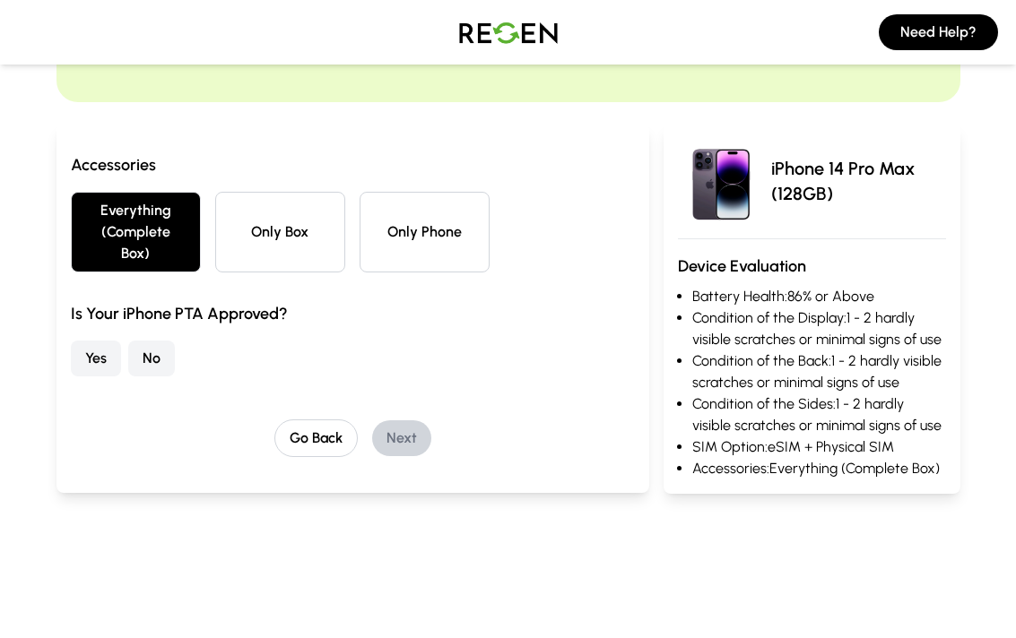
click at [97, 355] on button "Yes" at bounding box center [96, 359] width 50 height 36
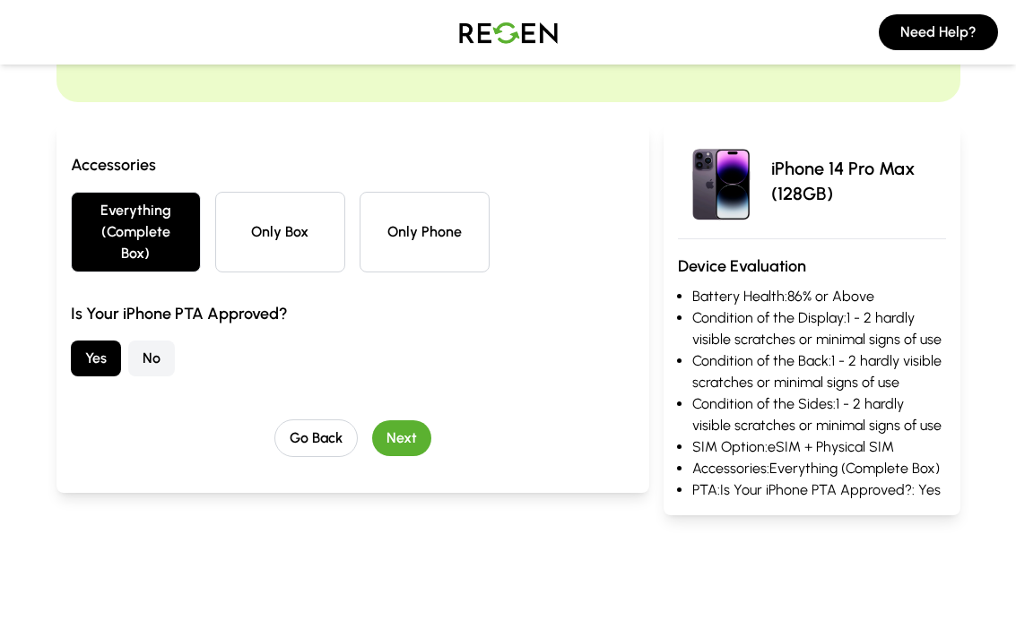
click at [410, 440] on button "Next" at bounding box center [401, 438] width 59 height 36
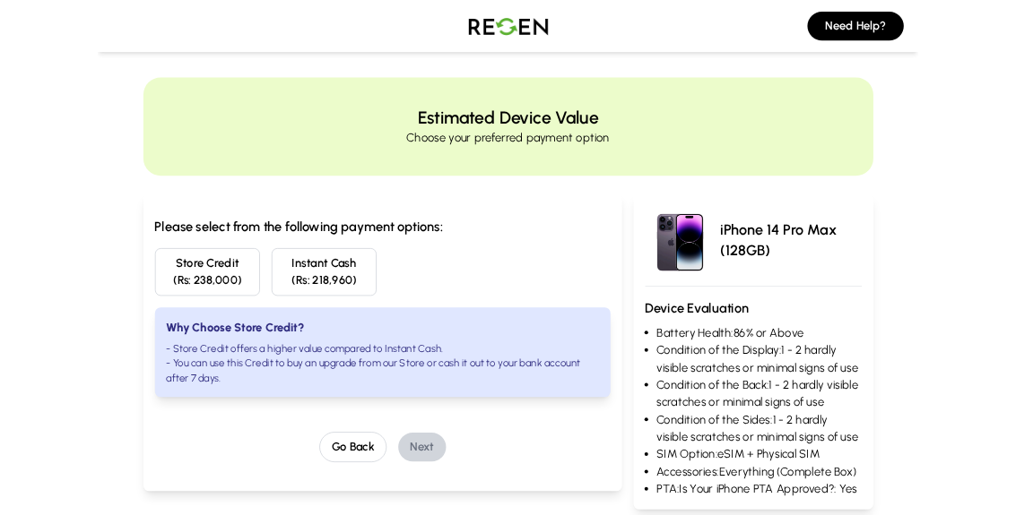
scroll to position [0, 0]
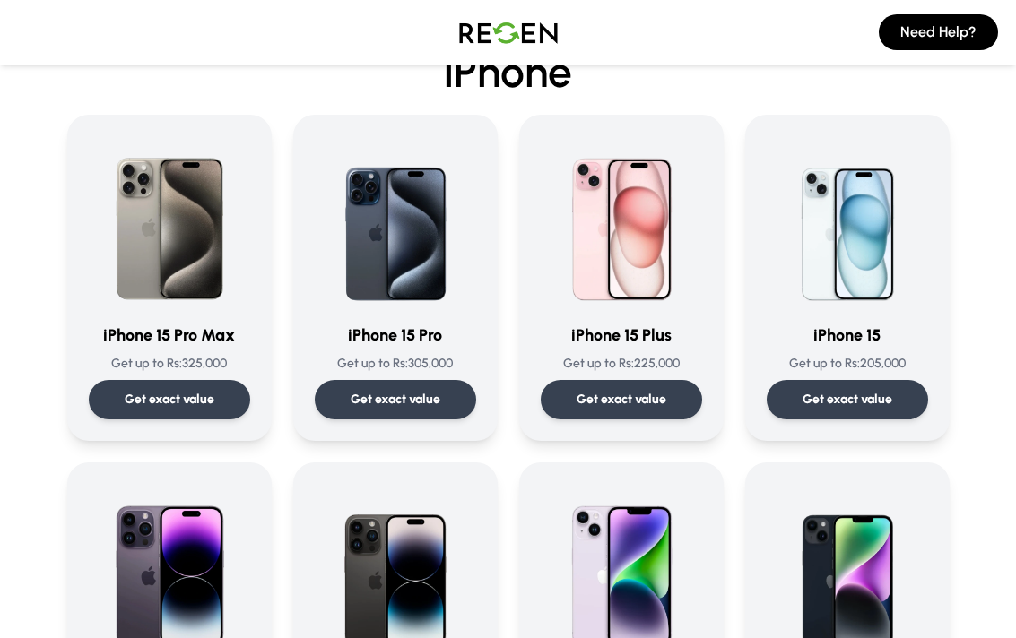
scroll to position [195, 0]
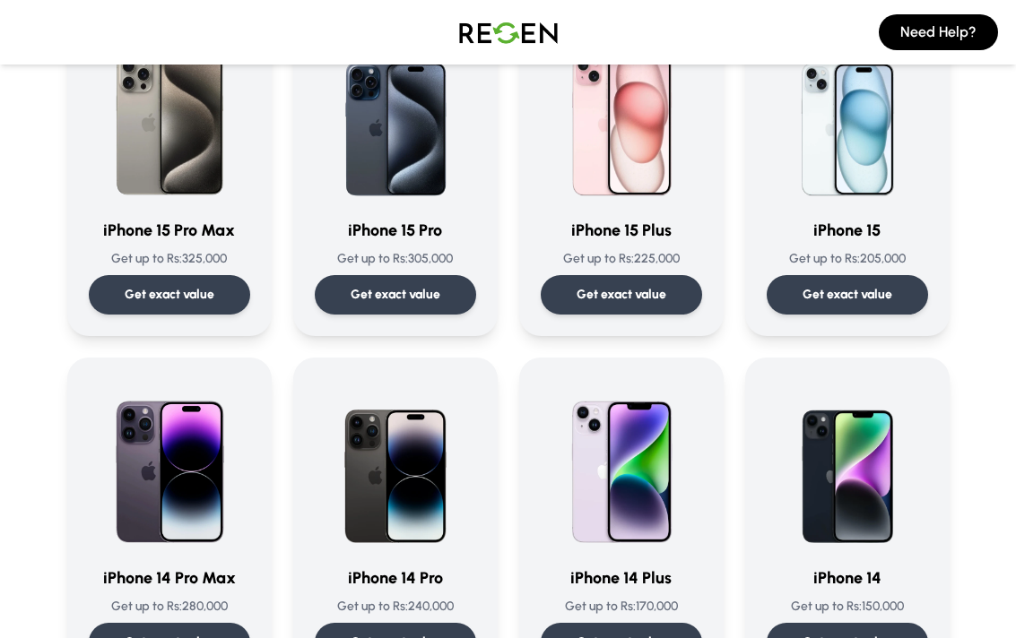
click at [411, 229] on h3 "iPhone 15 Pro" at bounding box center [395, 230] width 161 height 25
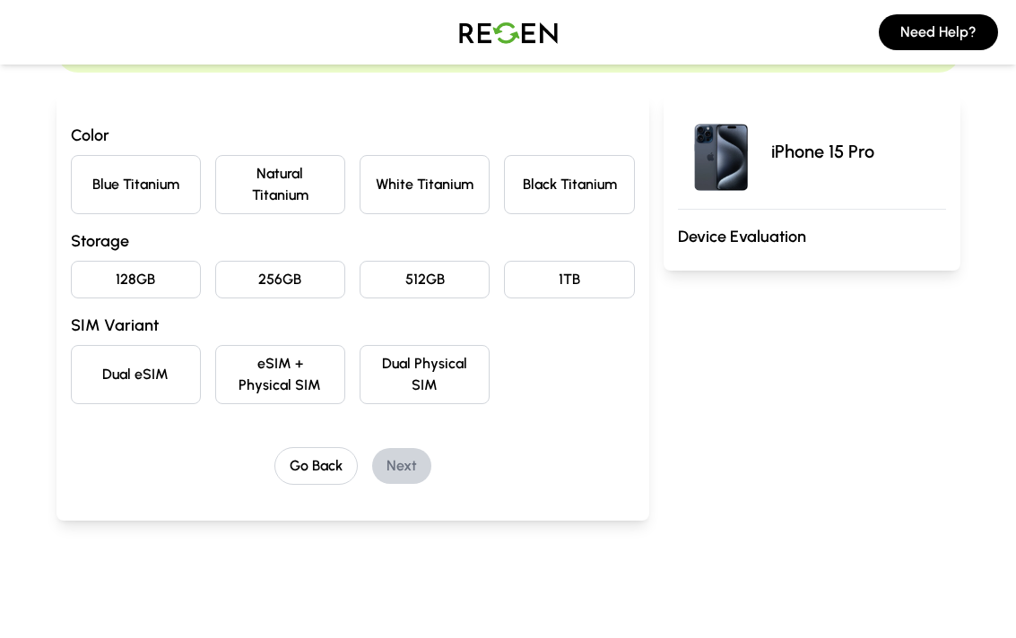
scroll to position [154, 0]
click at [286, 194] on button "Natural Titanium" at bounding box center [280, 183] width 130 height 59
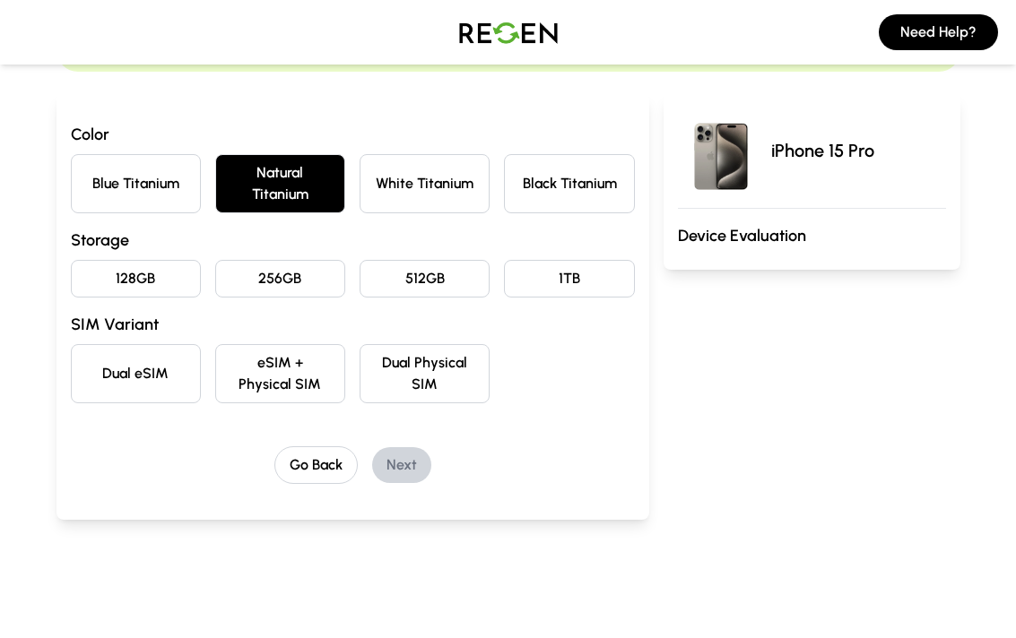
click at [107, 275] on button "128GB" at bounding box center [136, 279] width 130 height 38
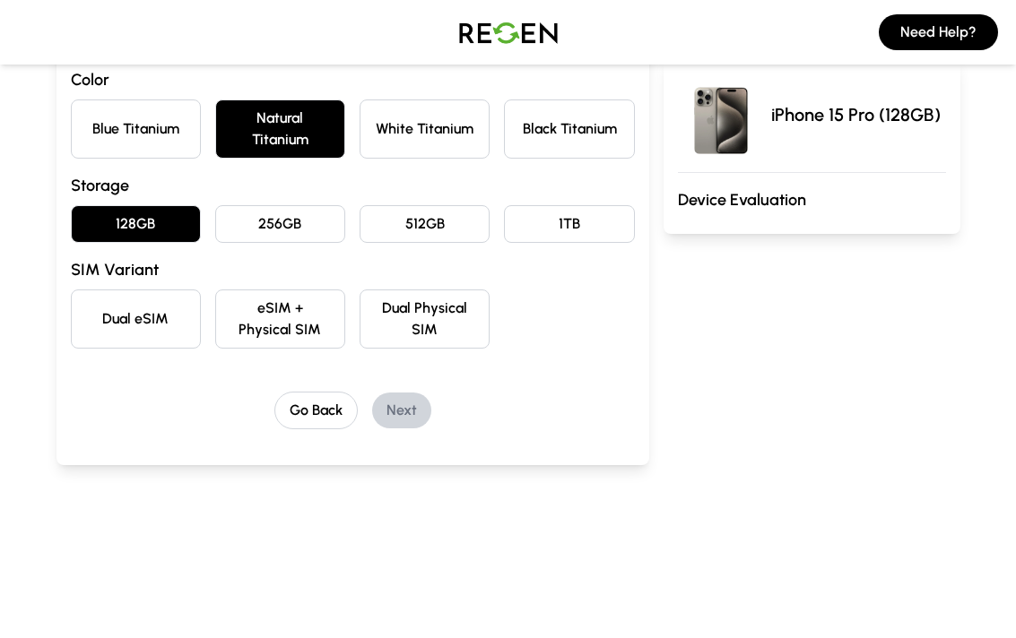
scroll to position [221, 0]
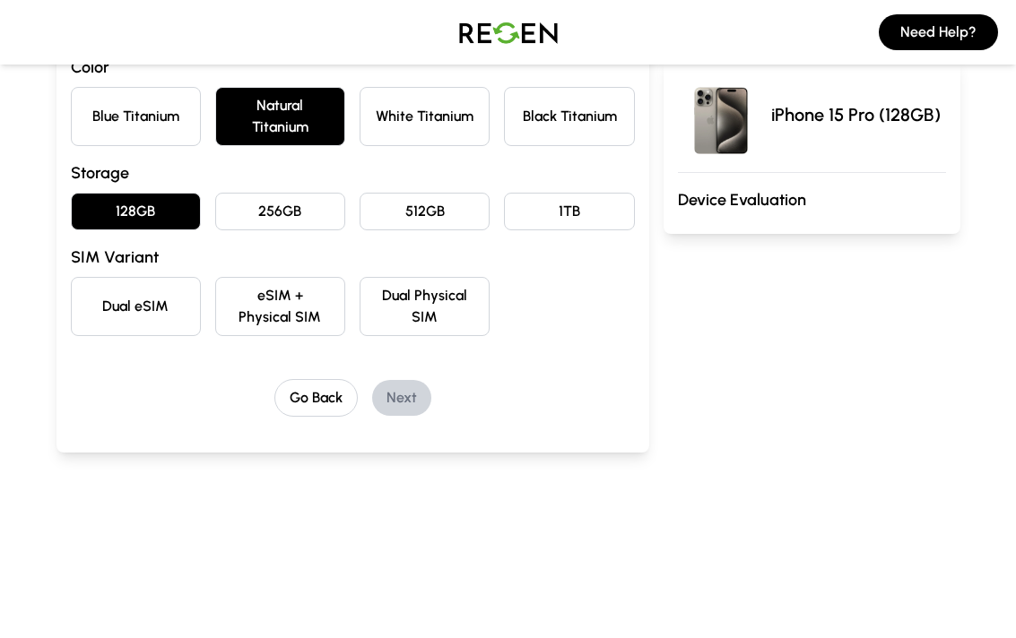
click at [283, 313] on button "eSIM + Physical SIM" at bounding box center [280, 306] width 130 height 59
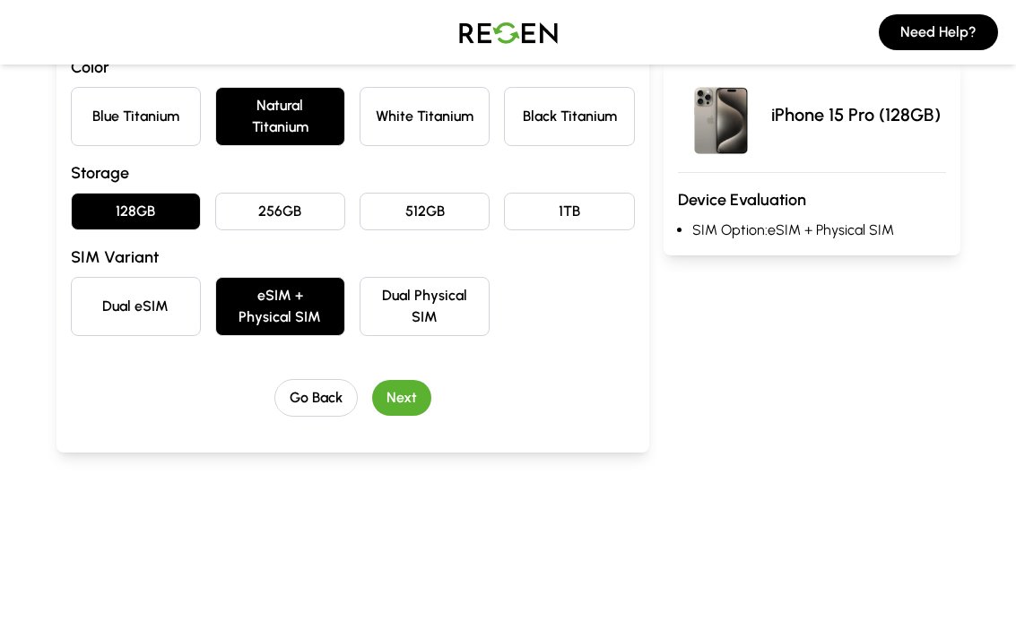
click at [397, 395] on button "Next" at bounding box center [401, 398] width 59 height 36
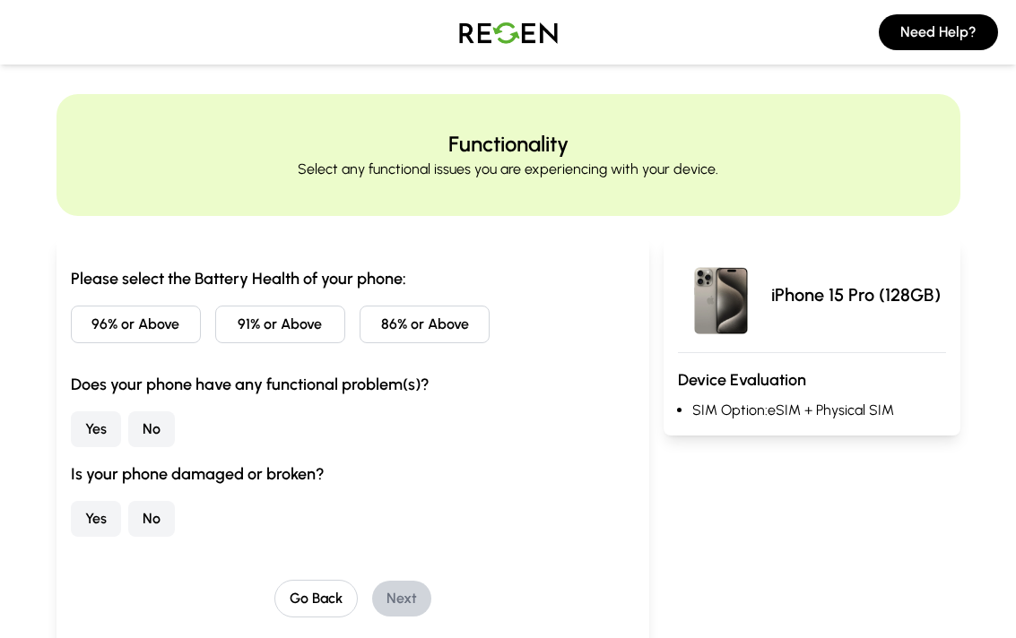
scroll to position [0, 0]
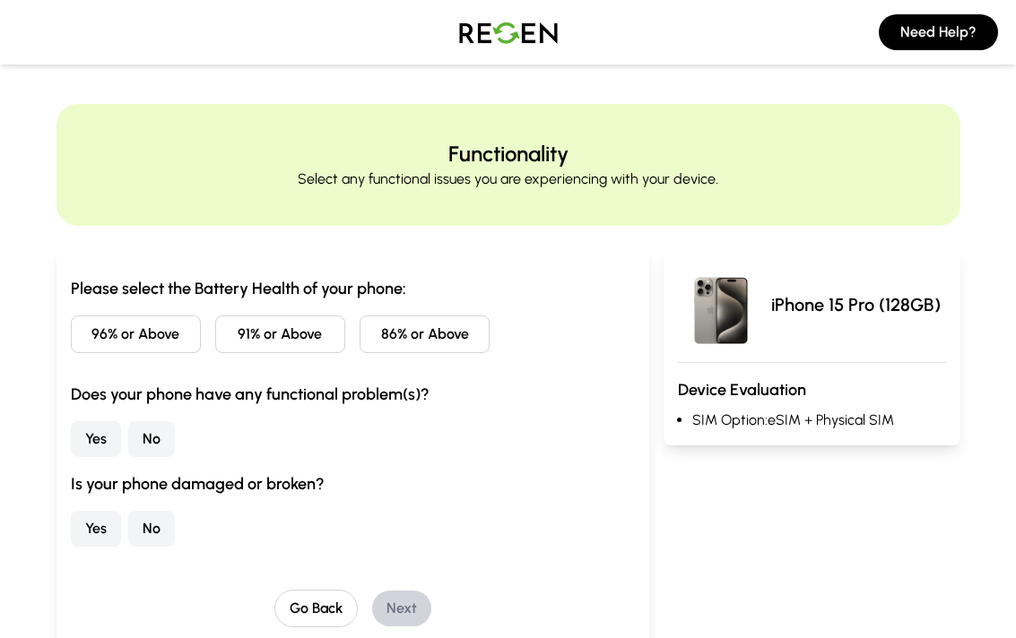
click at [433, 335] on button "86% or Above" at bounding box center [424, 335] width 130 height 38
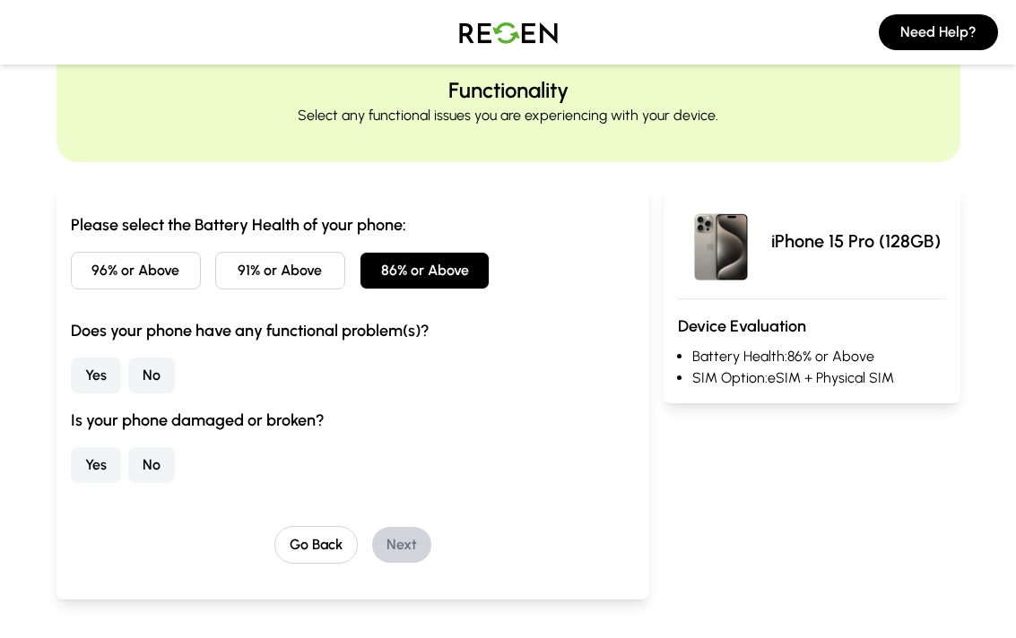
scroll to position [177, 0]
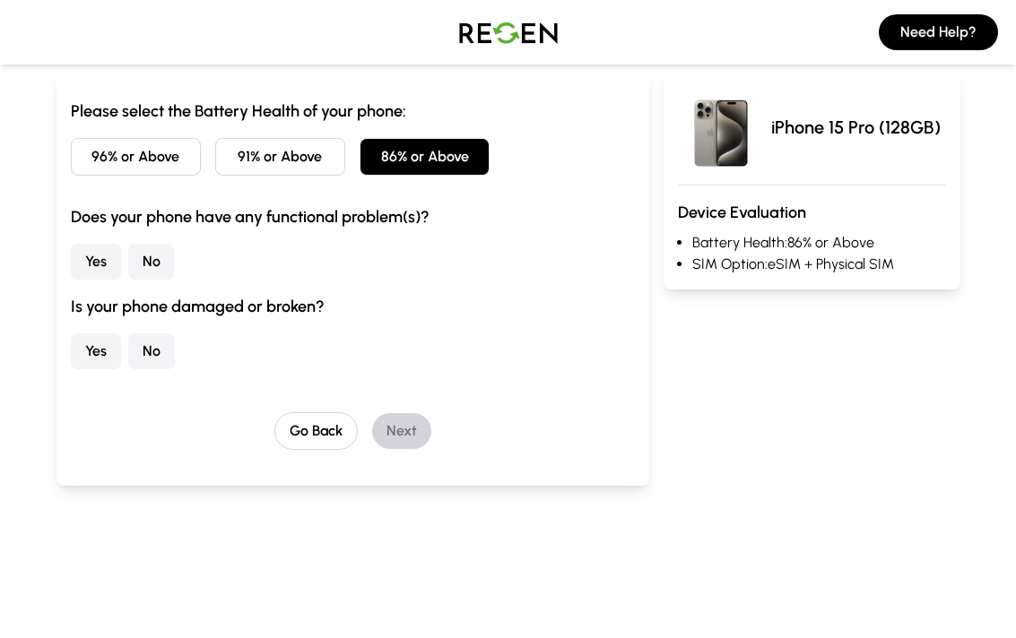
click at [151, 266] on button "No" at bounding box center [151, 262] width 47 height 36
click at [165, 350] on button "No" at bounding box center [151, 351] width 47 height 36
click at [419, 437] on button "Next" at bounding box center [401, 431] width 59 height 36
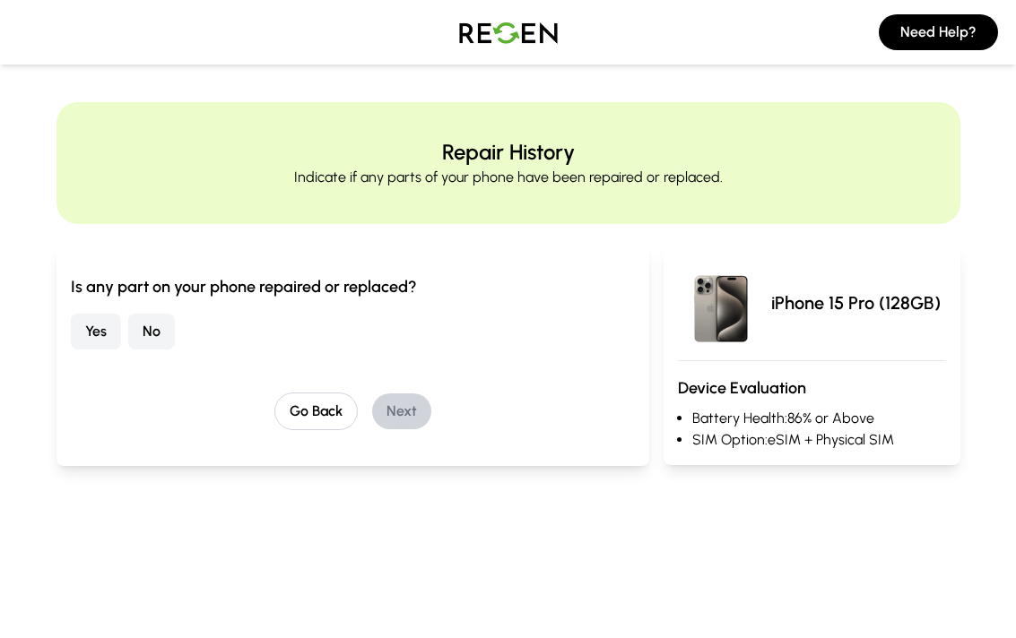
scroll to position [0, 0]
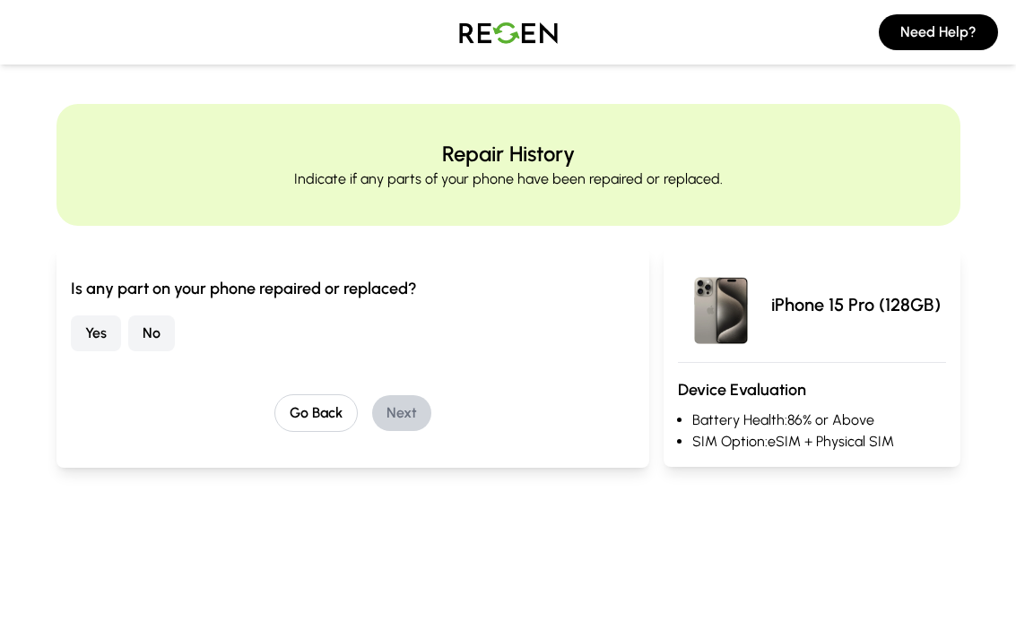
click at [151, 343] on button "No" at bounding box center [151, 334] width 47 height 36
click at [406, 417] on button "Next" at bounding box center [401, 413] width 59 height 36
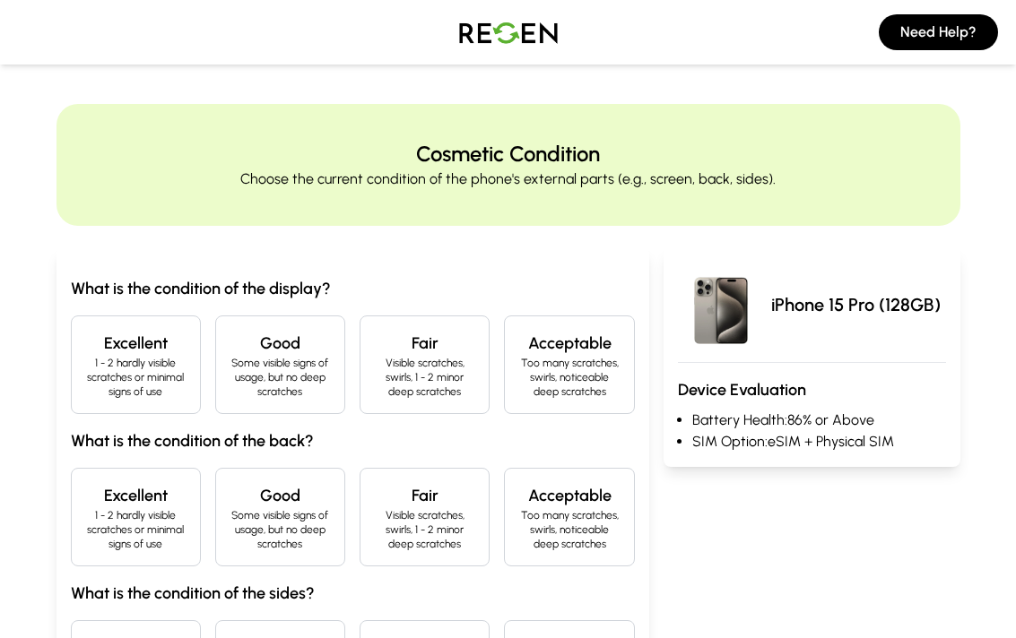
click at [125, 369] on p "1 - 2 hardly visible scratches or minimal signs of use" at bounding box center [135, 377] width 99 height 43
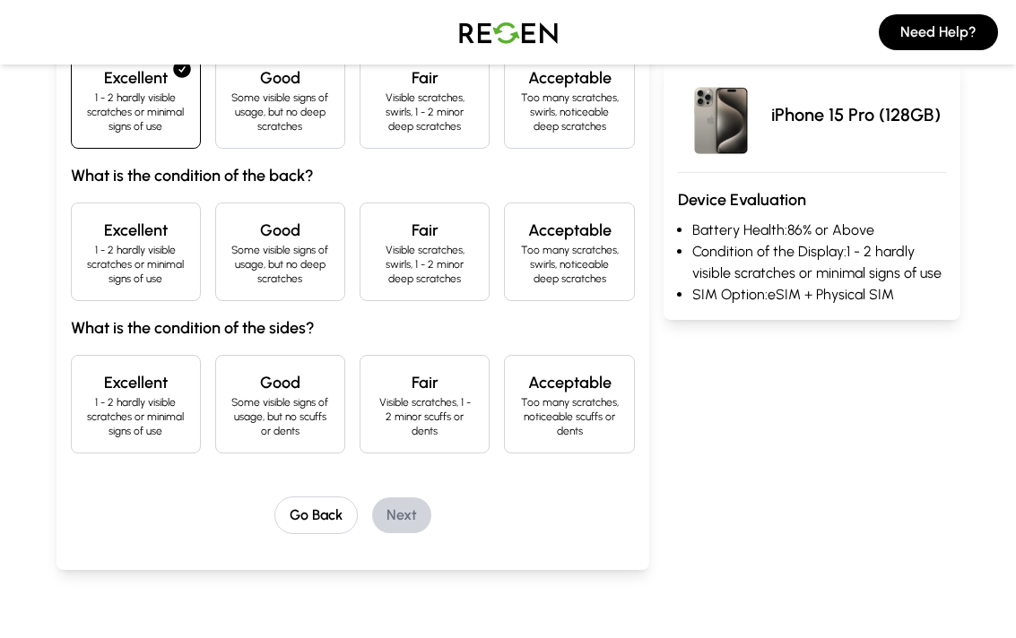
click at [118, 257] on p "1 - 2 hardly visible scratches or minimal signs of use" at bounding box center [135, 264] width 99 height 43
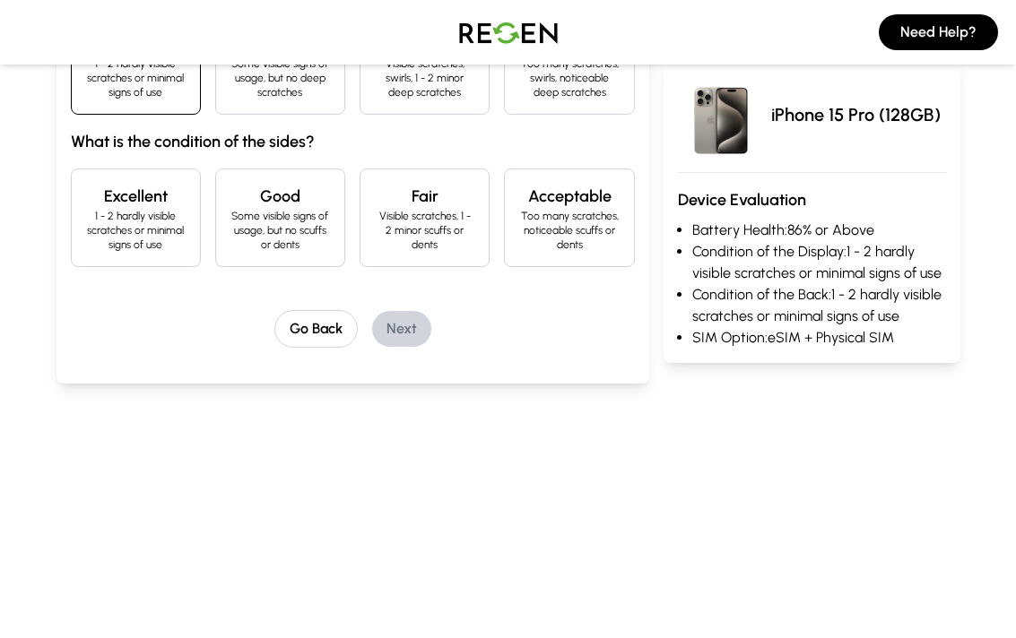
scroll to position [451, 0]
click at [125, 227] on p "1 - 2 hardly visible scratches or minimal signs of use" at bounding box center [135, 231] width 99 height 43
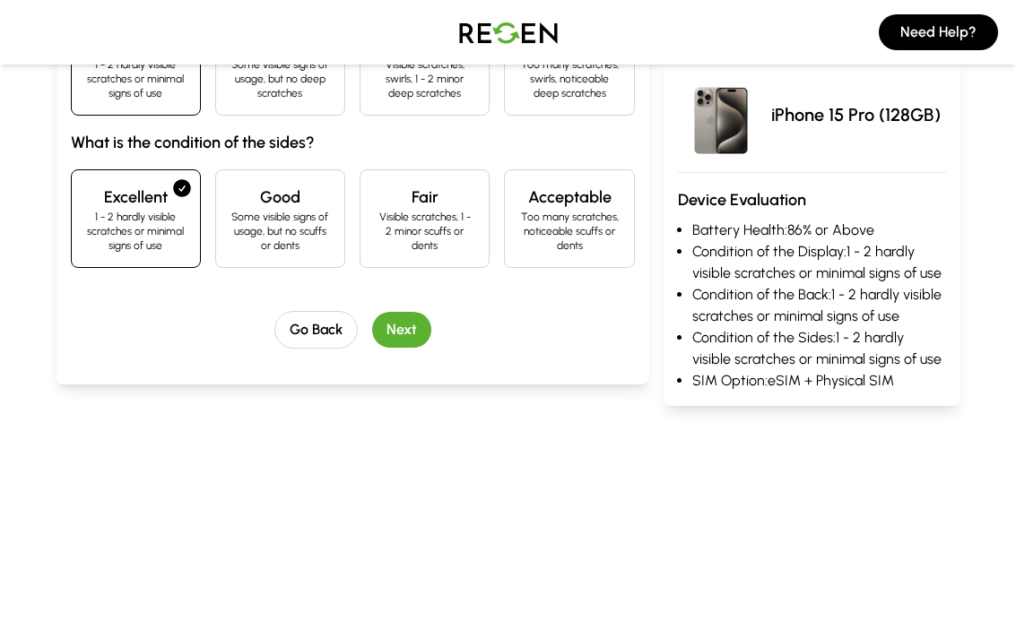
click at [405, 326] on button "Next" at bounding box center [401, 330] width 59 height 36
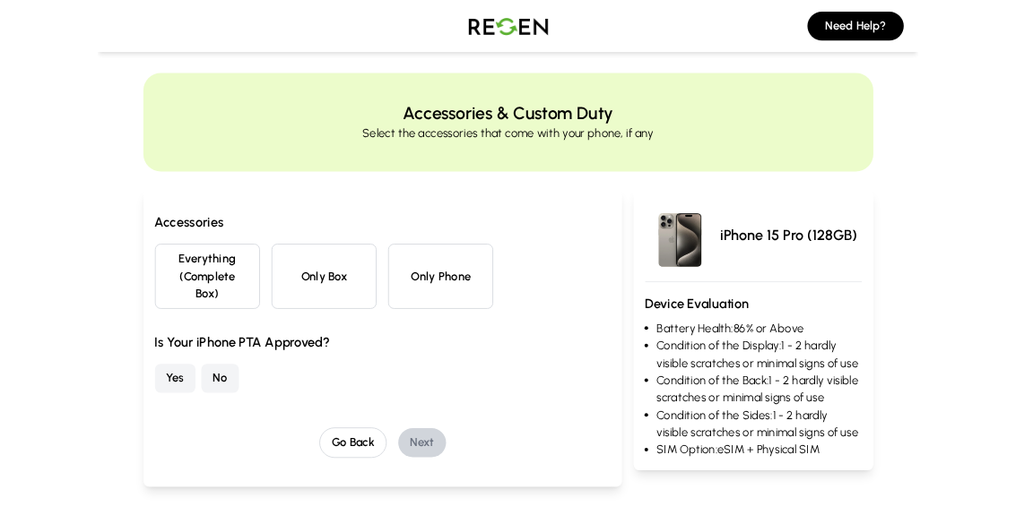
scroll to position [0, 0]
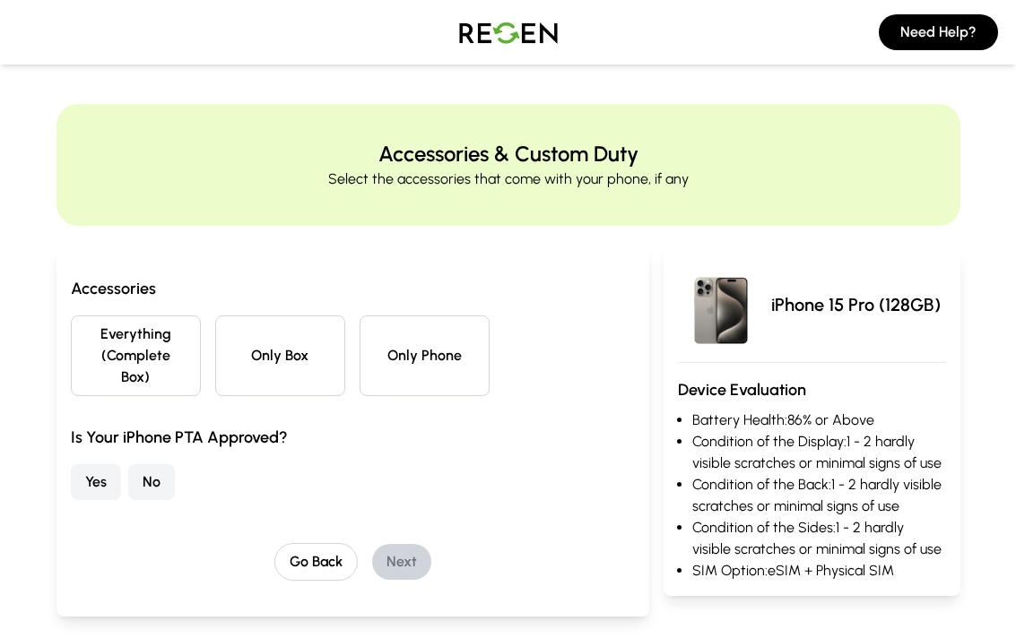
click at [126, 358] on button "Everything (Complete Box)" at bounding box center [136, 356] width 130 height 81
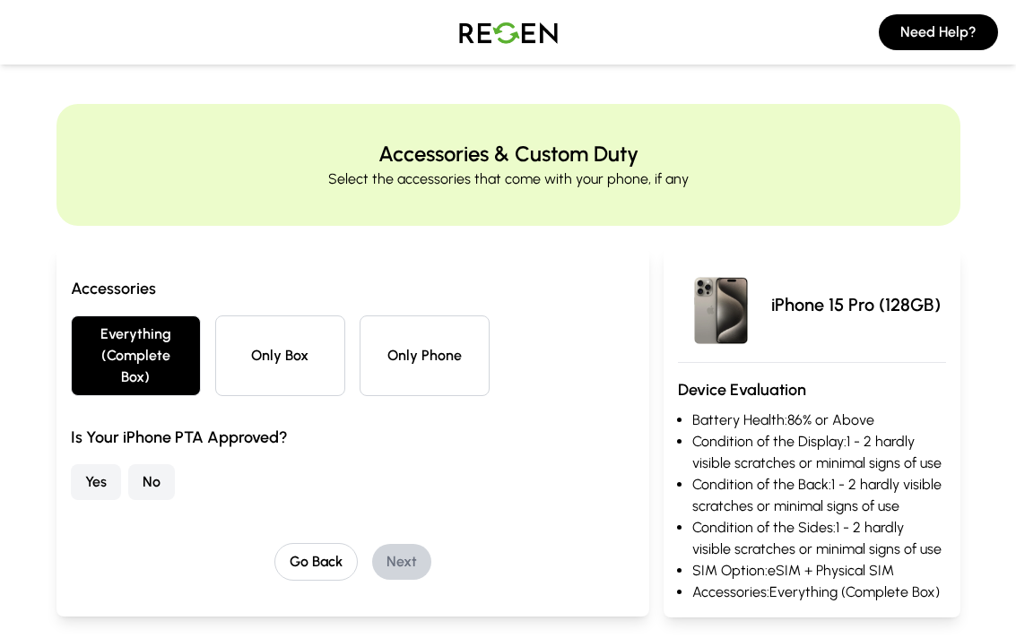
click at [96, 490] on button "Yes" at bounding box center [96, 482] width 50 height 36
click at [406, 515] on button "Next" at bounding box center [401, 562] width 59 height 36
